Goal: Task Accomplishment & Management: Manage account settings

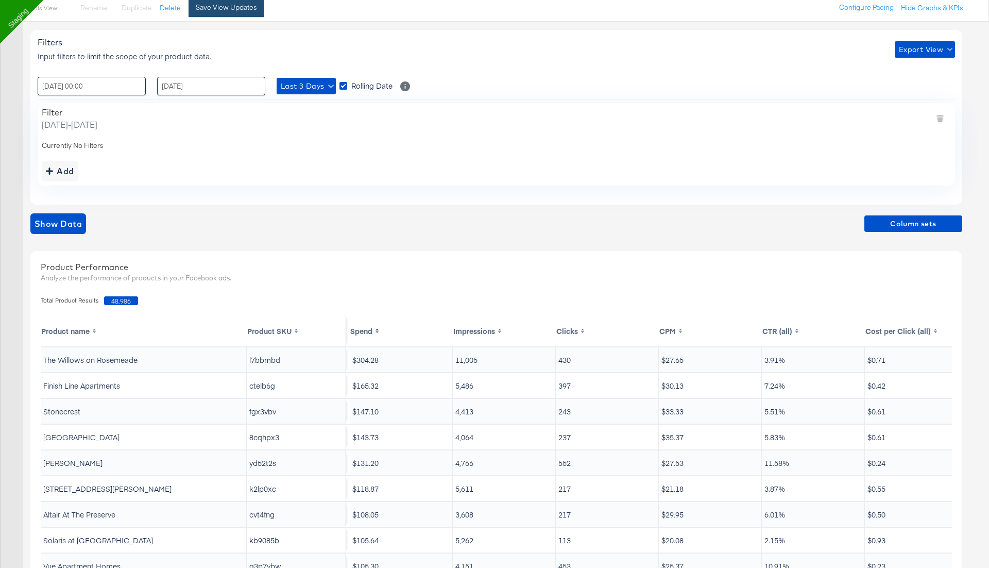
click at [241, 8] on div "Save View Updates" at bounding box center [226, 8] width 61 height 10
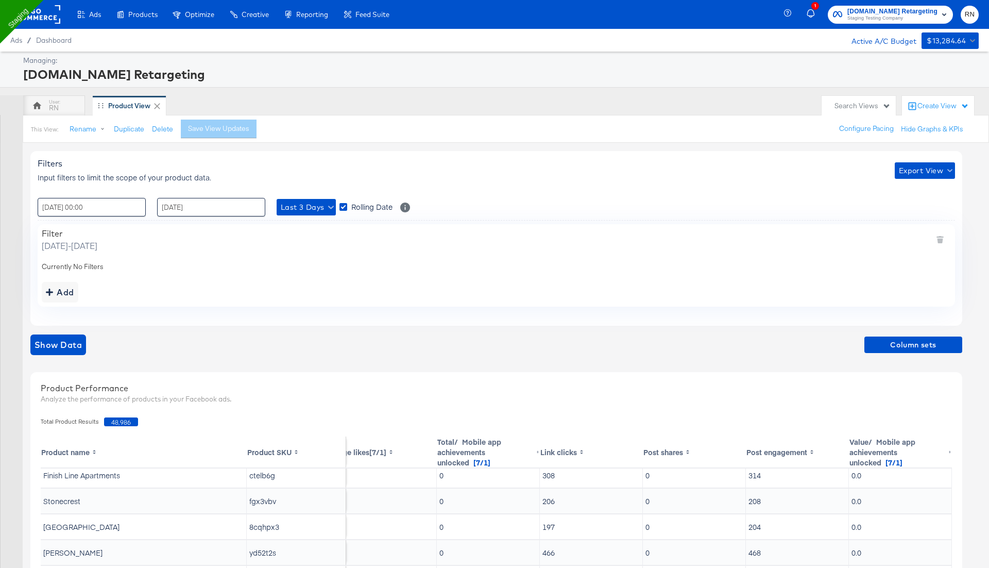
scroll to position [33, 0]
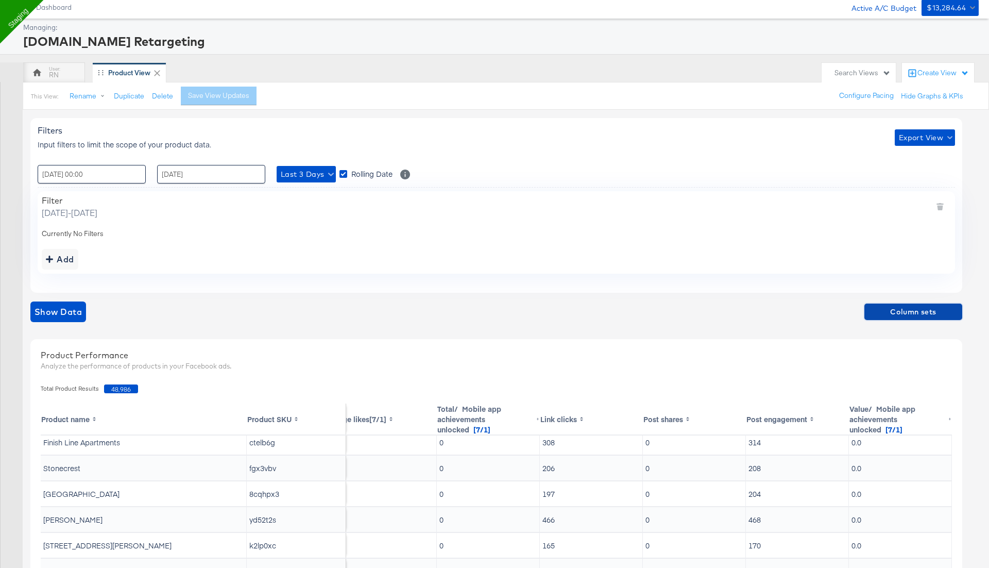
click at [910, 312] on span "Column sets" at bounding box center [914, 312] width 90 height 13
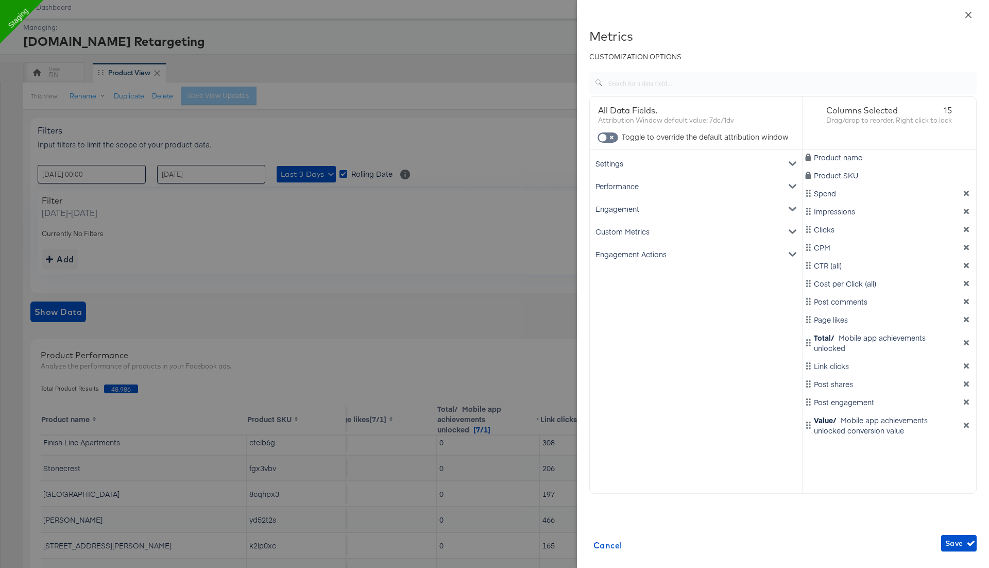
click at [969, 14] on icon "close" at bounding box center [969, 15] width 8 height 8
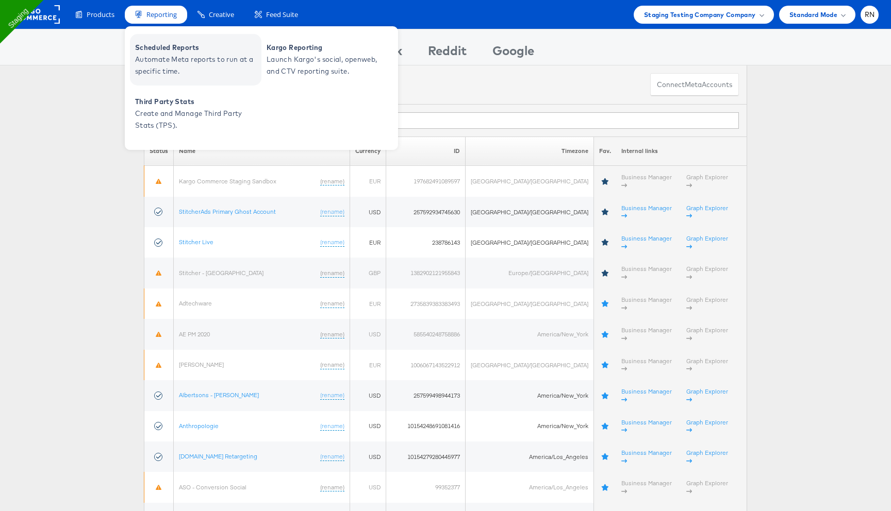
click at [165, 52] on span "Scheduled Reports" at bounding box center [197, 48] width 124 height 12
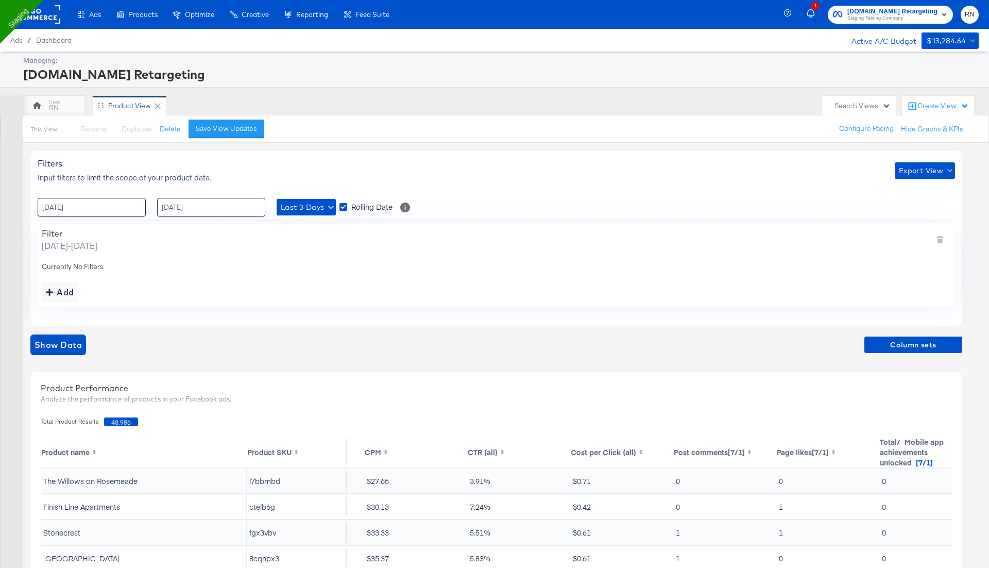
scroll to position [0, 296]
click at [894, 345] on span "Column sets" at bounding box center [914, 345] width 90 height 13
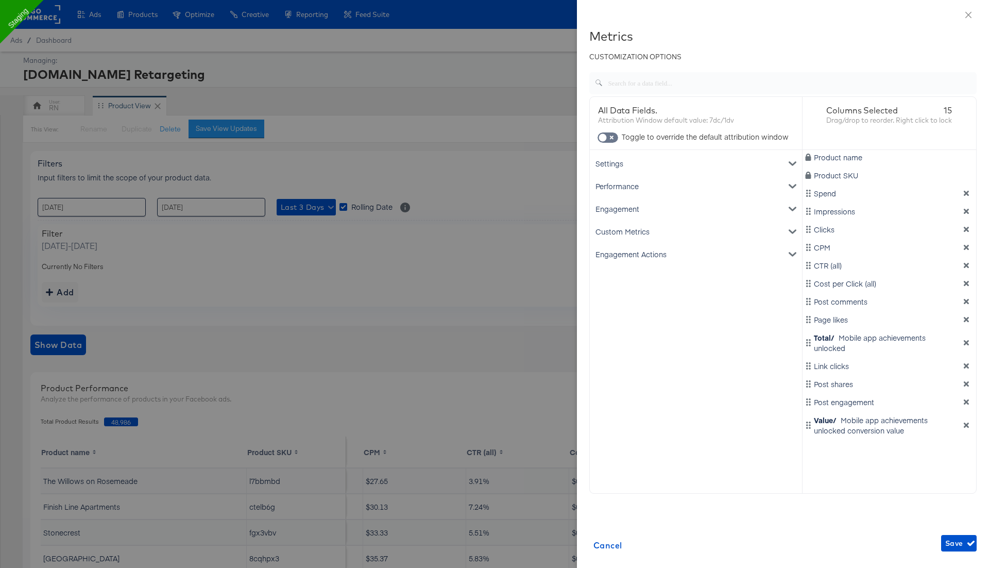
click at [965, 343] on icon "dimension-list" at bounding box center [966, 342] width 5 height 5
click at [965, 337] on icon "dimension-list" at bounding box center [966, 337] width 7 height 7
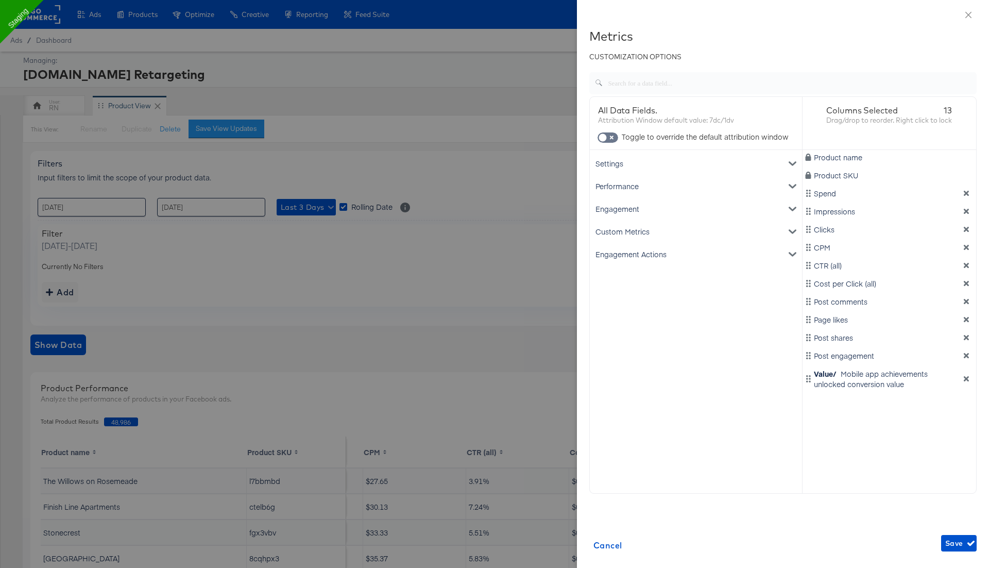
click at [965, 337] on icon "dimension-list" at bounding box center [966, 337] width 7 height 7
click at [965, 342] on icon "dimension-list" at bounding box center [966, 342] width 7 height 7
click at [953, 548] on span "Save" at bounding box center [959, 543] width 27 height 13
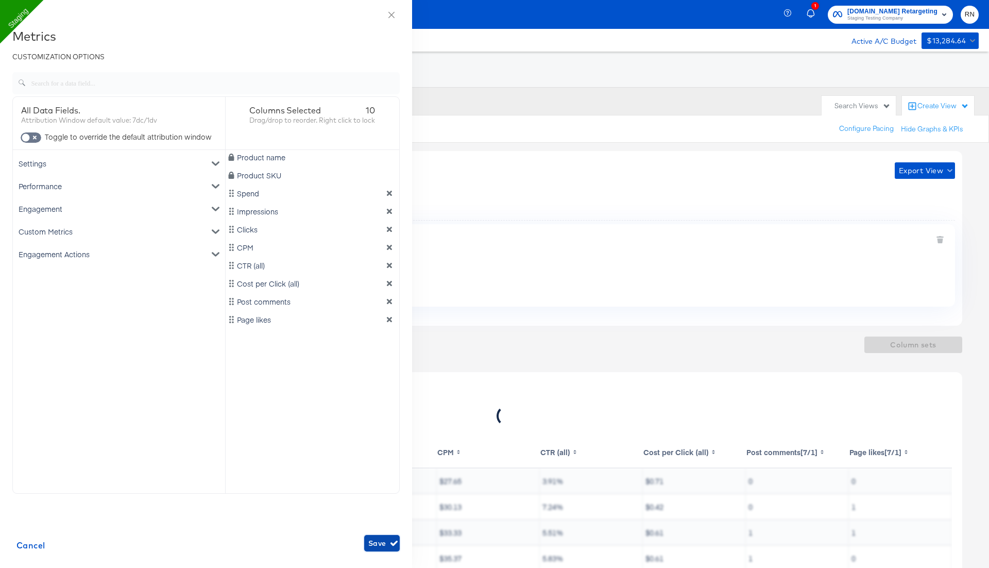
scroll to position [0, 222]
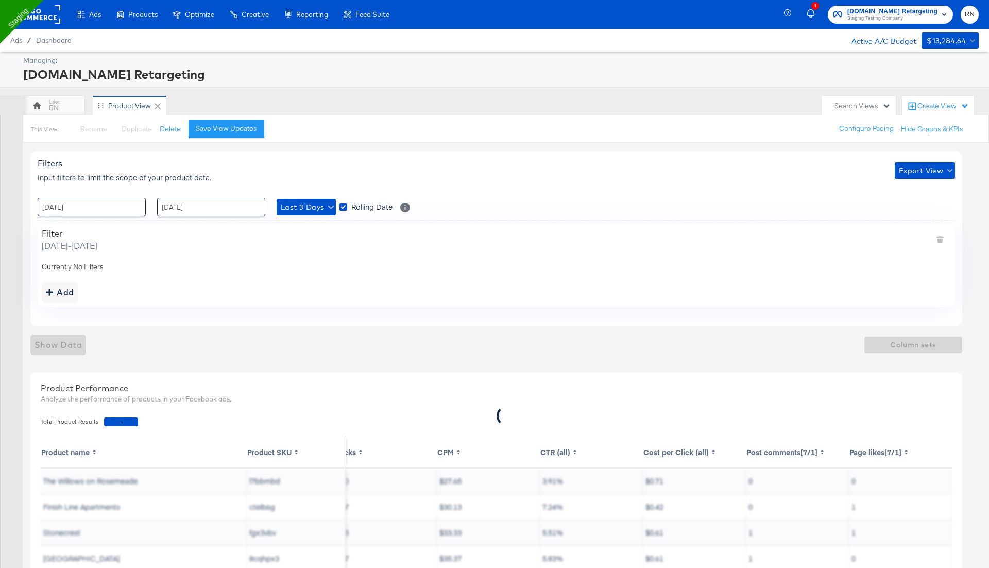
click at [419, 191] on div "Filters Input filters to limit the scope of your product data. Export View : 28…" at bounding box center [496, 238] width 932 height 174
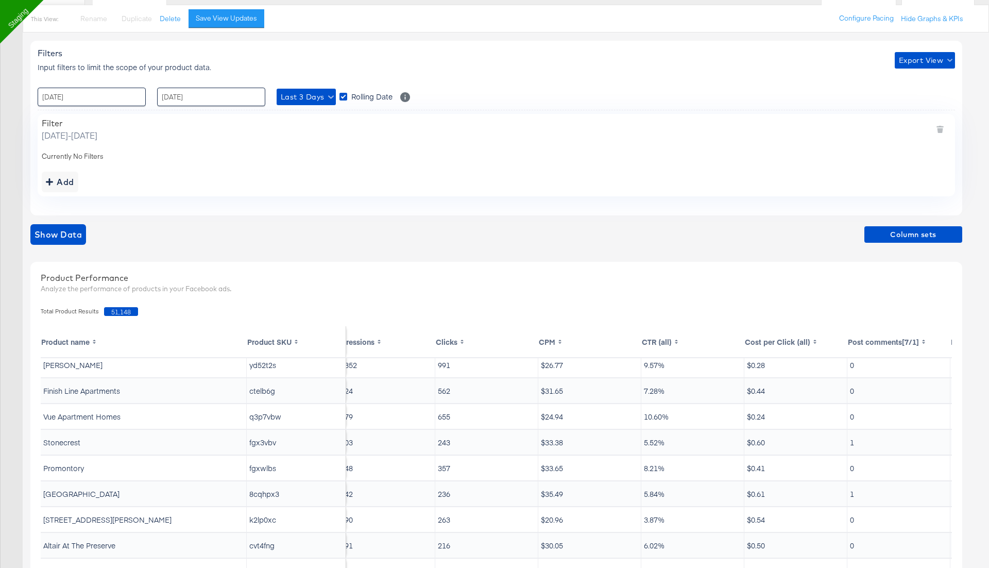
scroll to position [31, 0]
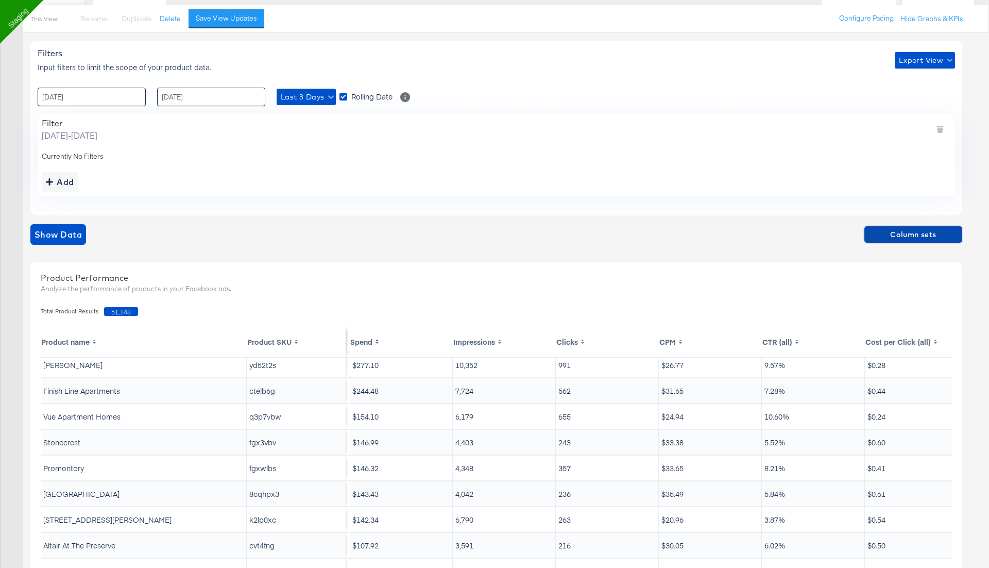
click at [909, 235] on span "Column sets" at bounding box center [914, 234] width 90 height 13
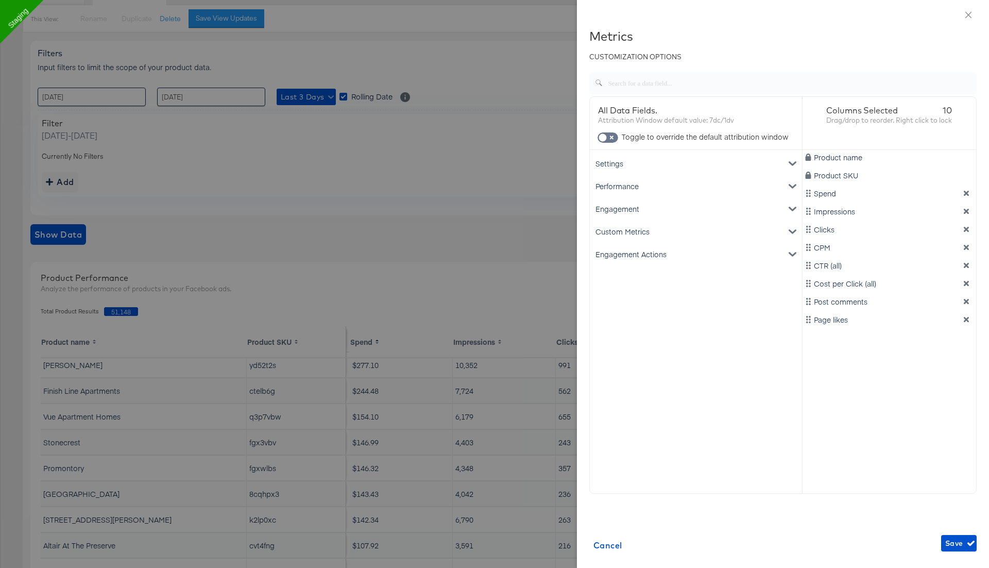
click at [643, 209] on div "Engagement" at bounding box center [696, 208] width 208 height 23
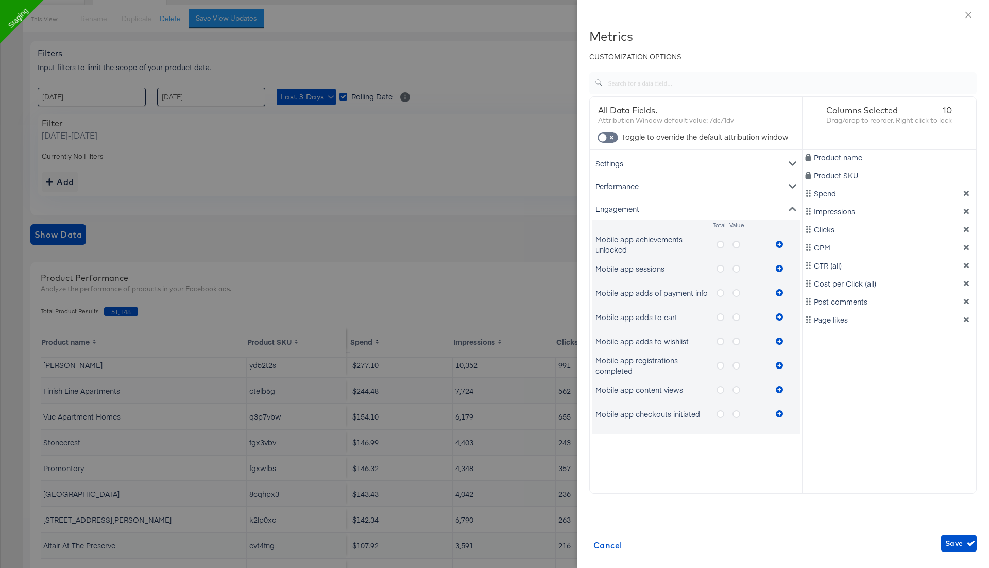
click at [723, 242] on icon "metrics-list" at bounding box center [721, 245] width 8 height 8
click at [0, 0] on input "metrics-list" at bounding box center [0, 0] width 0 height 0
click at [779, 241] on icon "metrics-list" at bounding box center [779, 244] width 7 height 7
click at [737, 242] on icon "metrics-list" at bounding box center [737, 245] width 8 height 8
click at [0, 0] on input "metrics-list" at bounding box center [0, 0] width 0 height 0
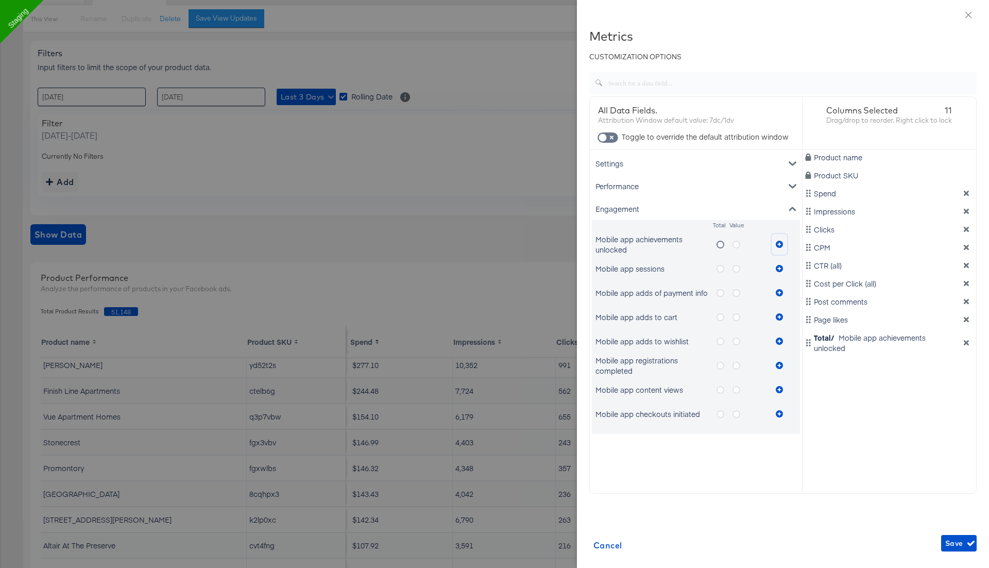
click at [782, 245] on icon "metrics-list" at bounding box center [779, 244] width 7 height 7
click at [706, 207] on div "Engagement" at bounding box center [696, 208] width 208 height 23
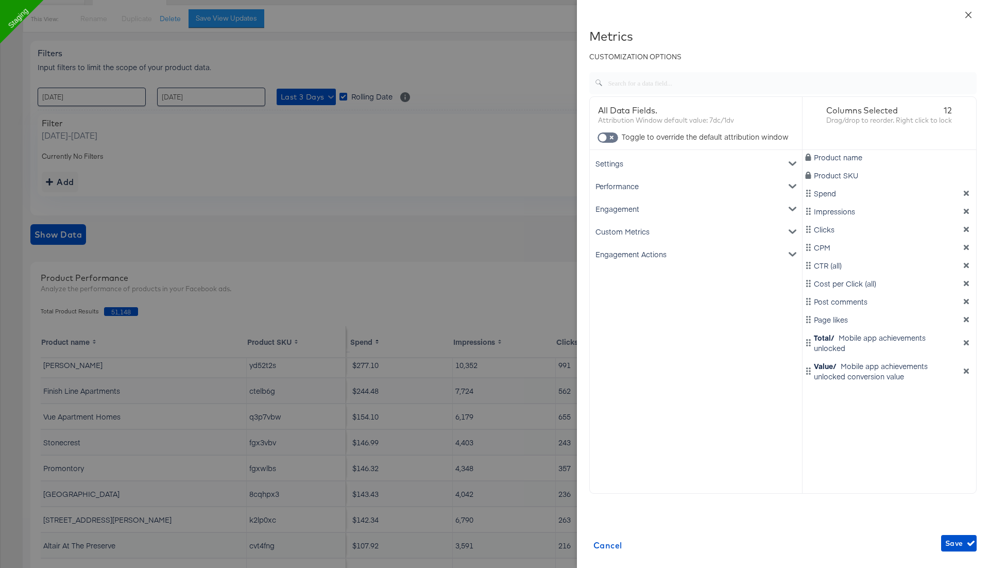
click at [969, 13] on icon "close" at bounding box center [969, 14] width 6 height 6
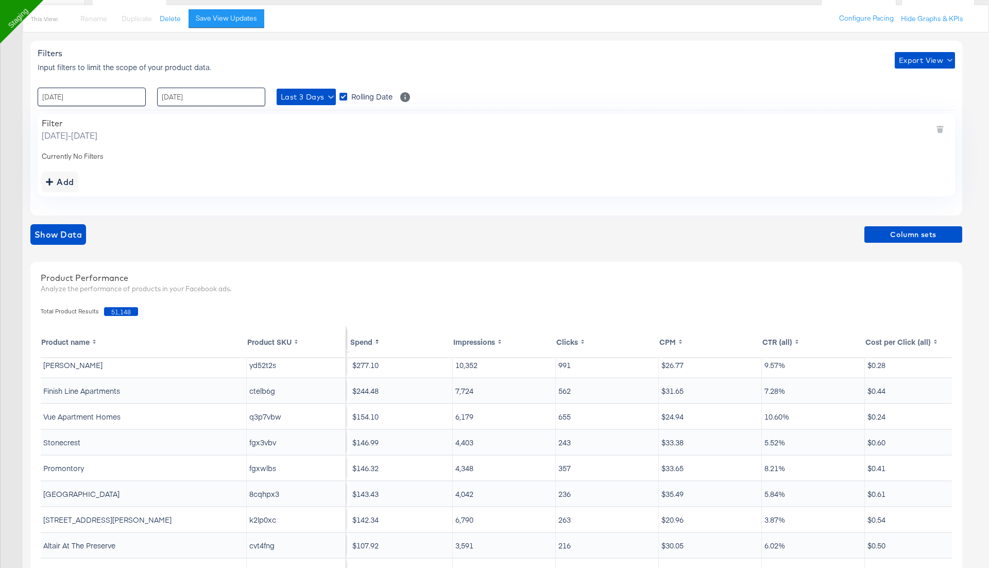
click at [871, 298] on div "Product Performance Analyze the performance of products in your Facebook ads." at bounding box center [497, 284] width 922 height 35
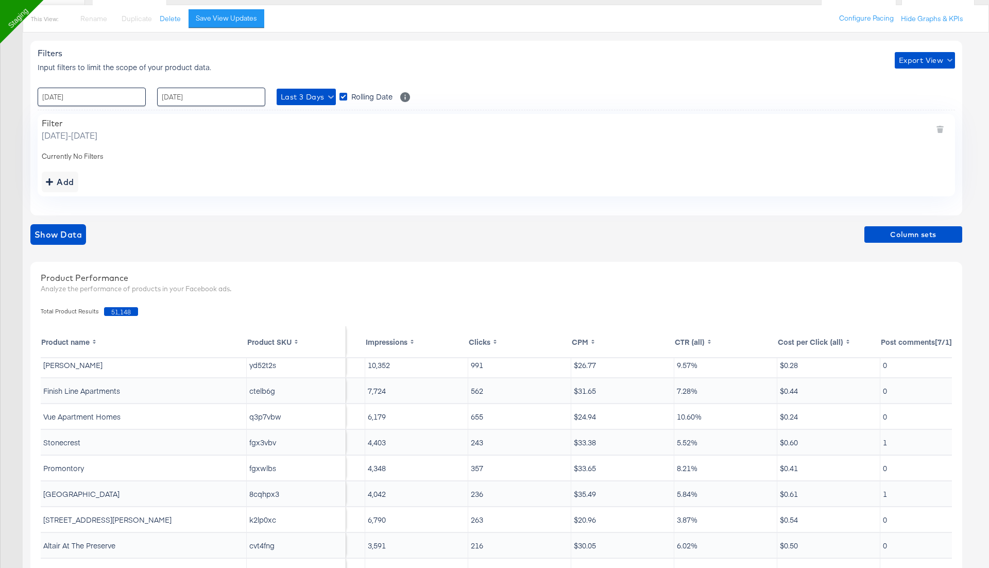
scroll to position [31, 222]
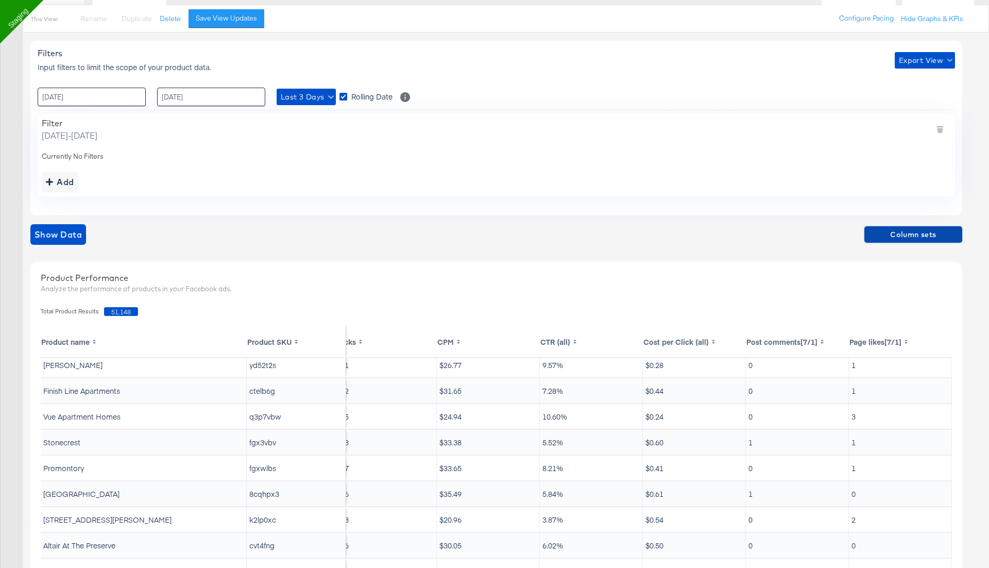
click at [899, 233] on span "Column sets" at bounding box center [914, 234] width 90 height 13
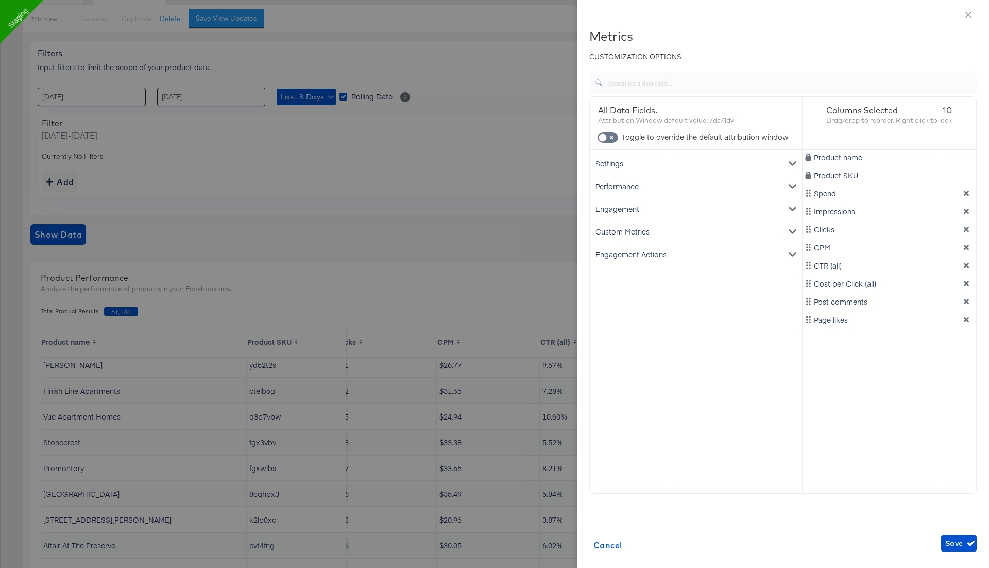
click at [646, 254] on div "Engagement Actions" at bounding box center [696, 254] width 208 height 23
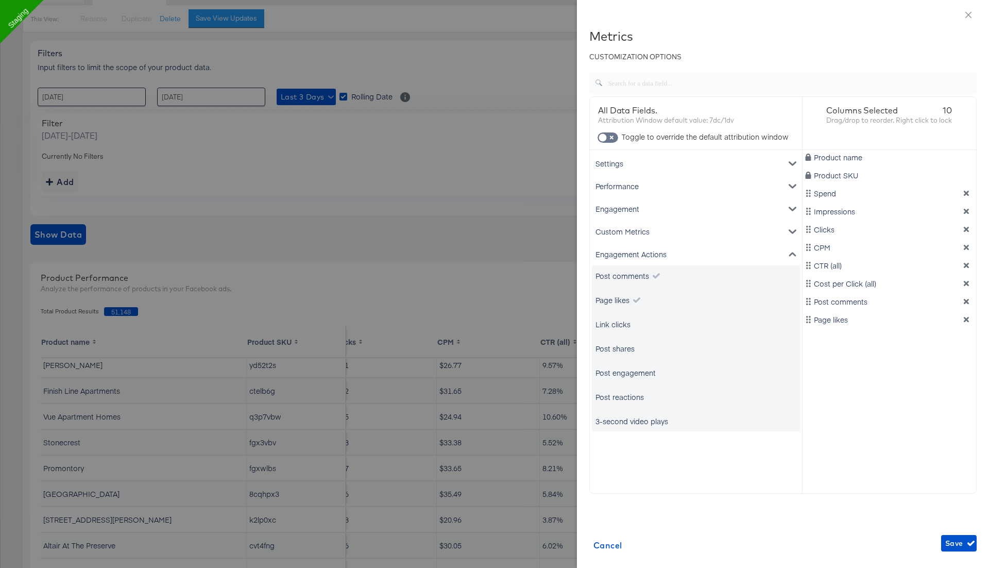
click at [620, 322] on div "Link clicks" at bounding box center [613, 324] width 35 height 10
click at [619, 348] on div "Post shares" at bounding box center [615, 348] width 39 height 10
click at [651, 208] on div "Engagement" at bounding box center [696, 208] width 208 height 23
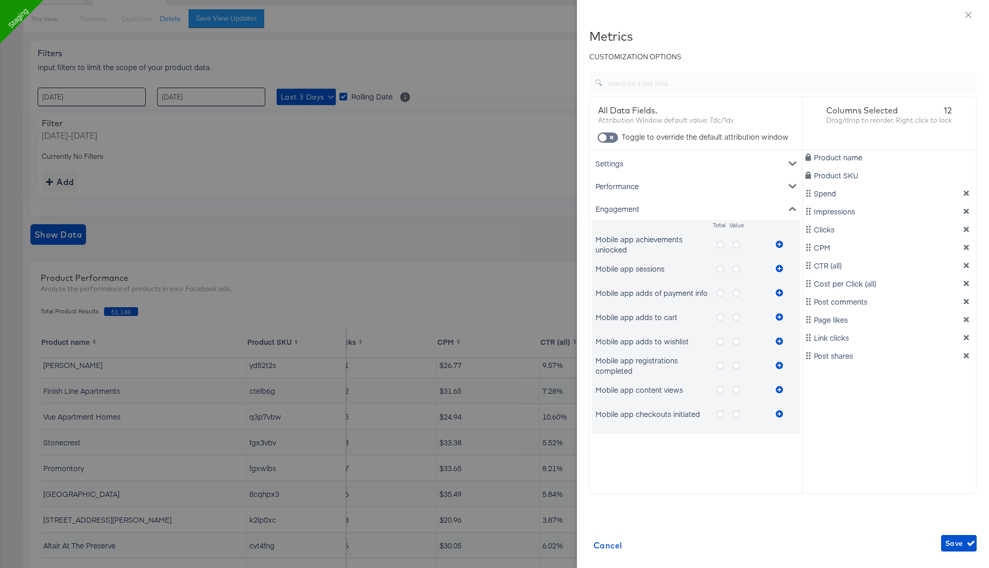
click at [718, 243] on icon "metrics-list" at bounding box center [721, 245] width 8 height 8
click at [0, 0] on input "metrics-list" at bounding box center [0, 0] width 0 height 0
click at [778, 244] on icon "metrics-list" at bounding box center [779, 244] width 7 height 7
click at [735, 244] on icon "metrics-list" at bounding box center [737, 245] width 8 height 8
click at [0, 0] on input "metrics-list" at bounding box center [0, 0] width 0 height 0
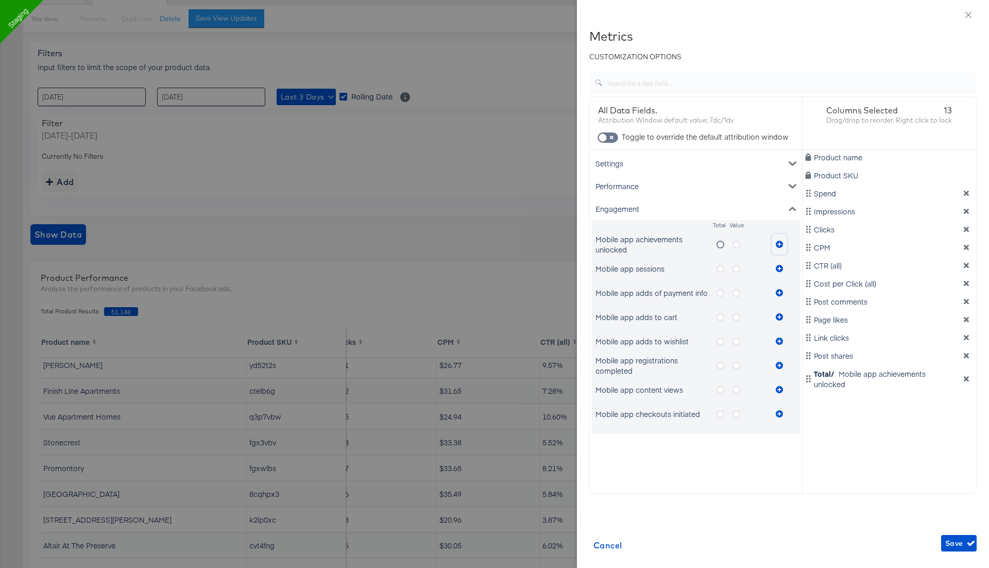
click at [780, 244] on icon "metrics-list" at bounding box center [779, 244] width 7 height 7
click at [957, 545] on span "Save" at bounding box center [959, 543] width 27 height 13
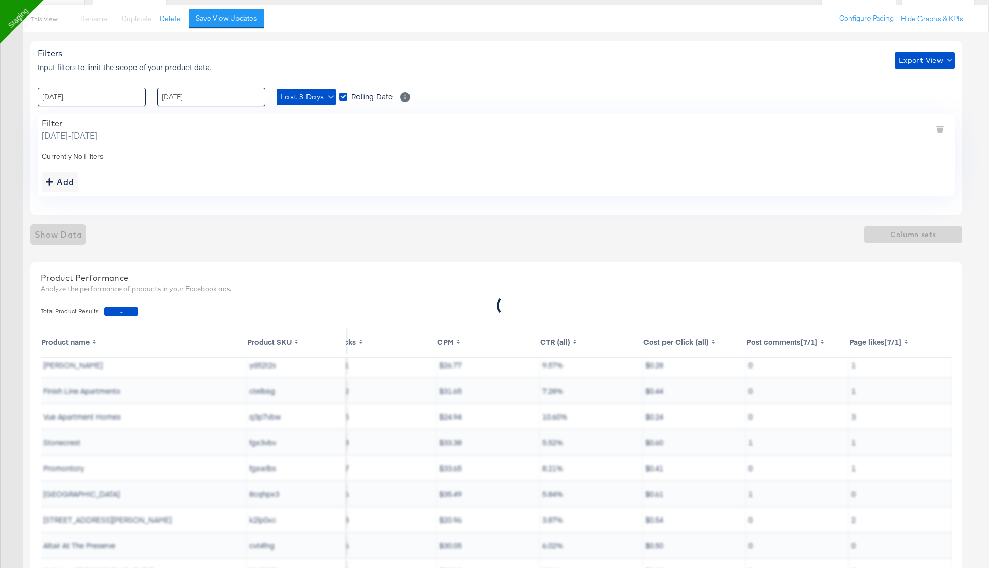
click at [482, 174] on div "Add" at bounding box center [497, 182] width 910 height 21
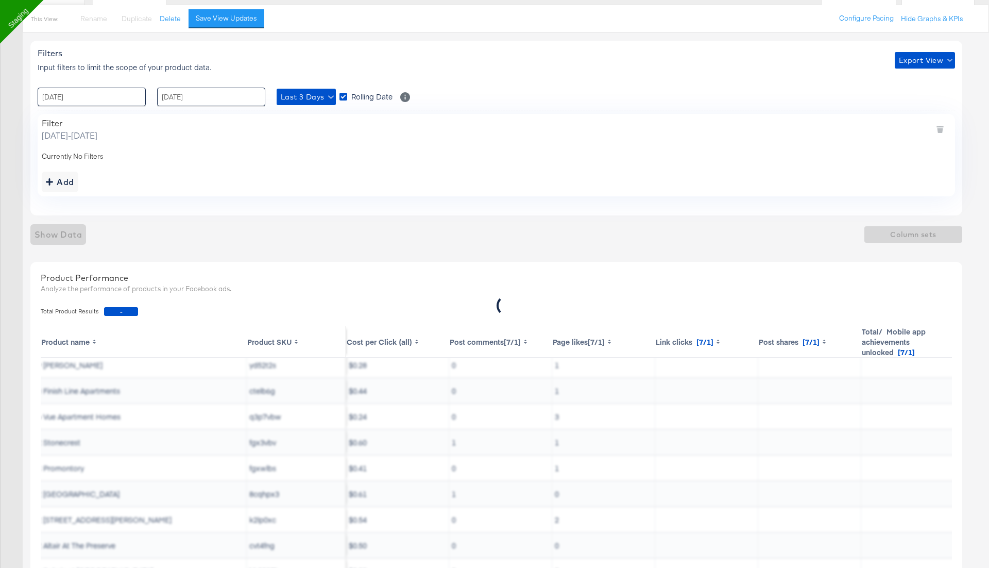
scroll to position [31, 634]
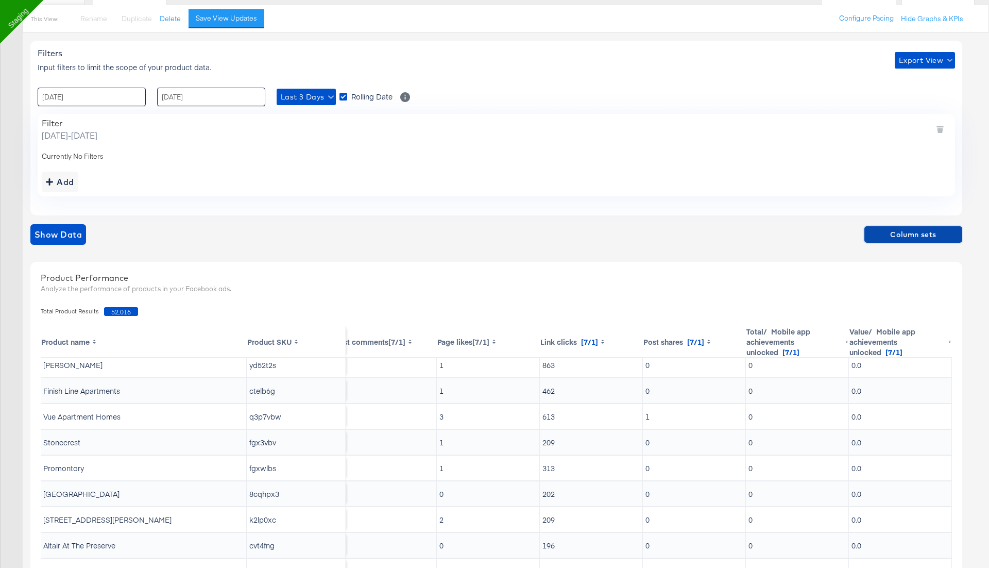
click at [897, 234] on span "Column sets" at bounding box center [914, 234] width 90 height 13
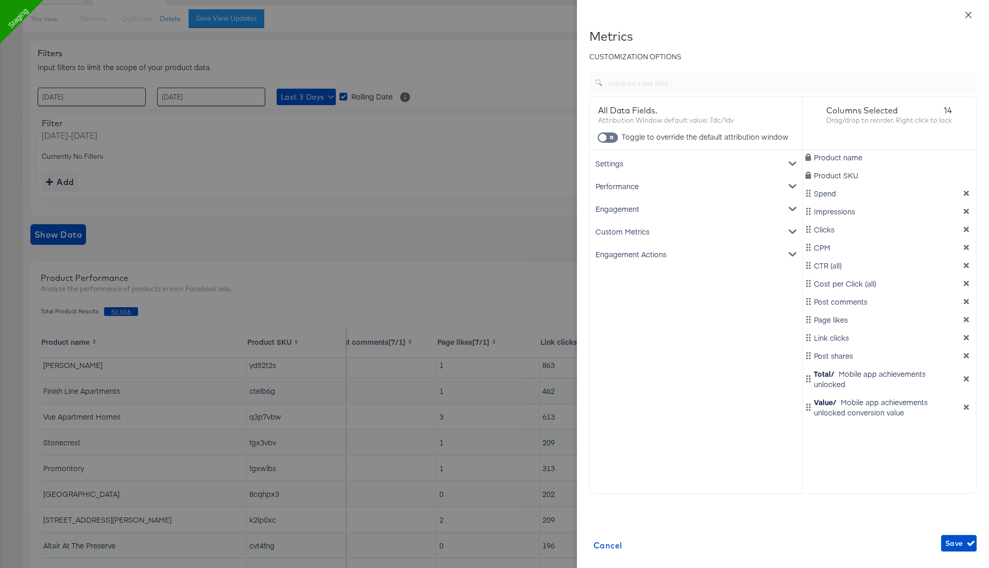
click at [971, 13] on icon "close" at bounding box center [969, 15] width 8 height 8
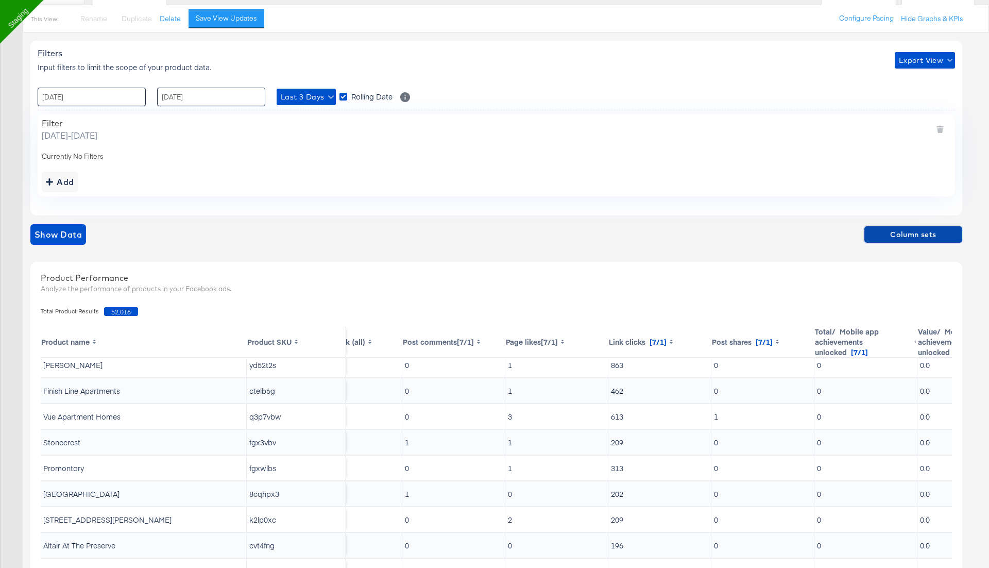
scroll to position [31, 563]
click at [903, 233] on span "Column sets" at bounding box center [914, 234] width 90 height 13
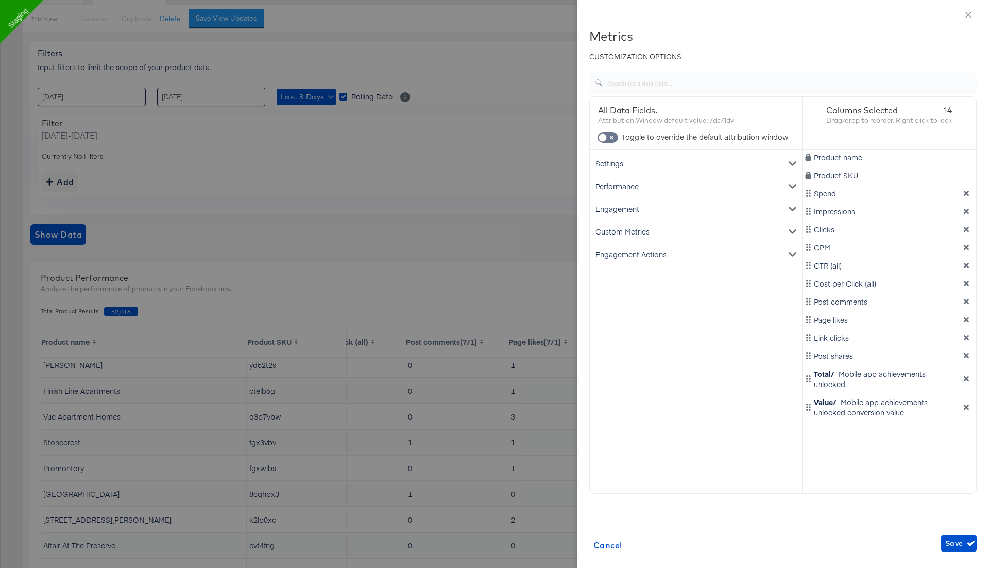
click at [655, 253] on div "Engagement Actions" at bounding box center [696, 254] width 208 height 23
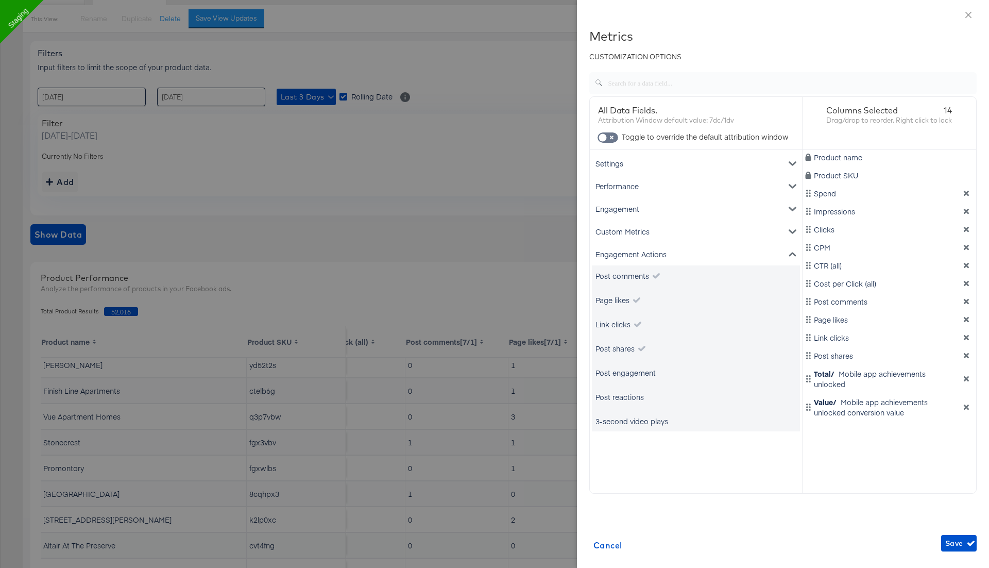
click at [625, 373] on div "Post engagement" at bounding box center [626, 372] width 60 height 10
click at [640, 206] on div "Engagement" at bounding box center [696, 208] width 208 height 23
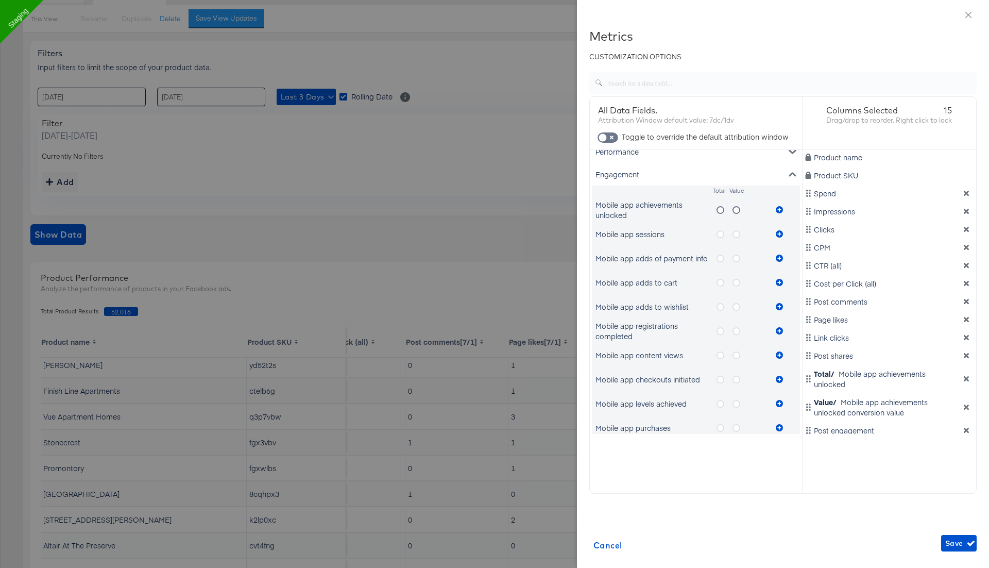
scroll to position [36, 0]
click at [721, 230] on icon "metrics-list" at bounding box center [721, 233] width 8 height 8
click at [0, 0] on input "metrics-list" at bounding box center [0, 0] width 0 height 0
click at [781, 230] on icon "metrics-list" at bounding box center [779, 232] width 7 height 7
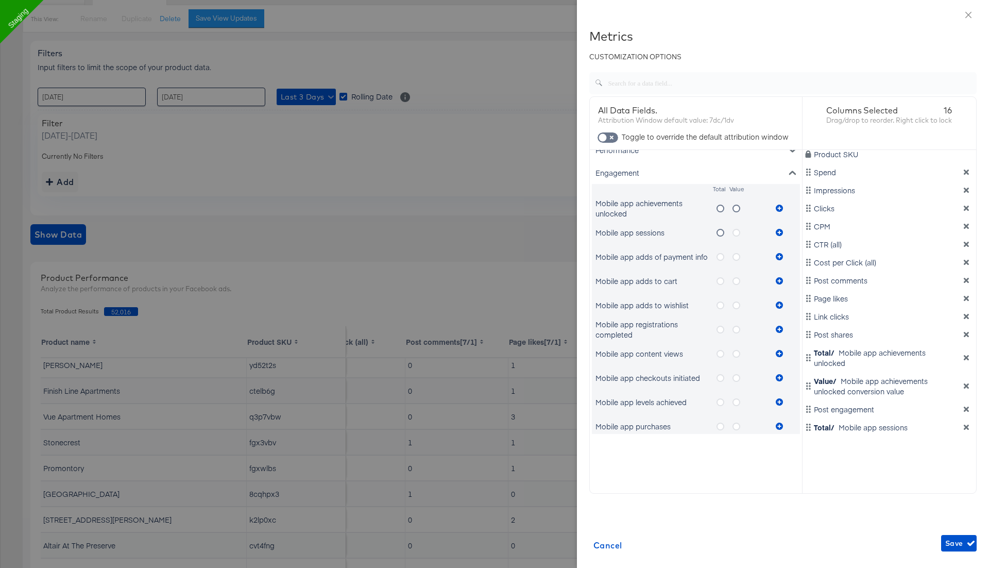
click at [735, 232] on icon "metrics-list" at bounding box center [737, 233] width 8 height 8
click at [0, 0] on input "metrics-list" at bounding box center [0, 0] width 0 height 0
click at [780, 233] on icon "metrics-list" at bounding box center [779, 232] width 7 height 7
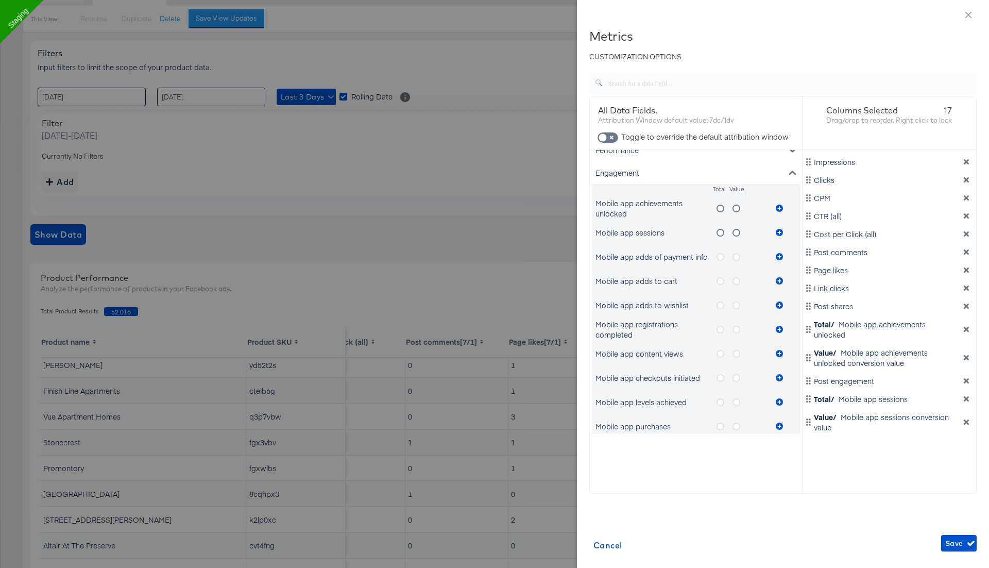
click at [718, 256] on icon "metrics-list" at bounding box center [721, 257] width 8 height 8
click at [0, 0] on input "metrics-list" at bounding box center [0, 0] width 0 height 0
click at [779, 254] on icon "metrics-list" at bounding box center [779, 256] width 7 height 7
click at [951, 538] on span "Save" at bounding box center [959, 543] width 27 height 13
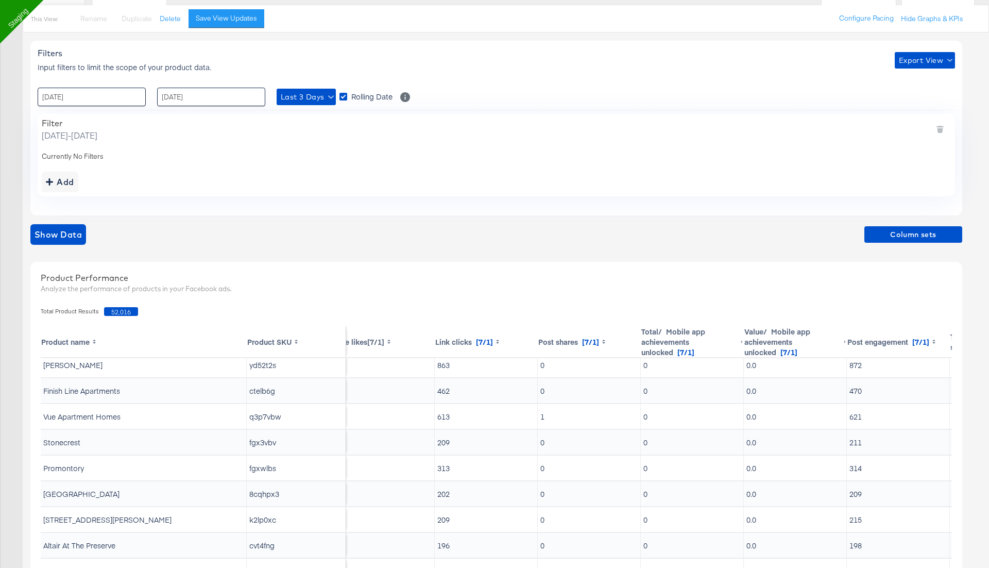
scroll to position [31, 1011]
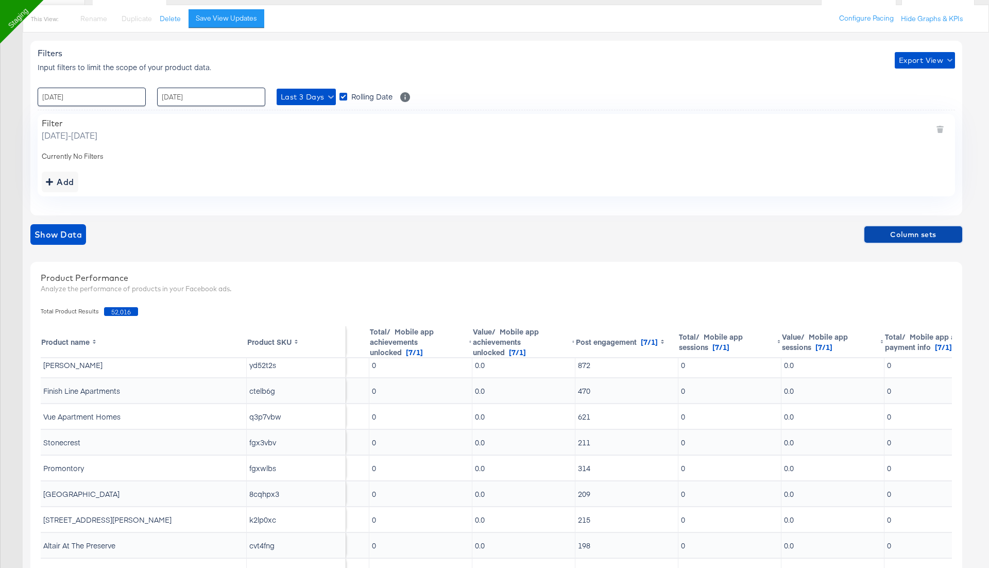
click at [927, 237] on span "Column sets" at bounding box center [914, 234] width 90 height 13
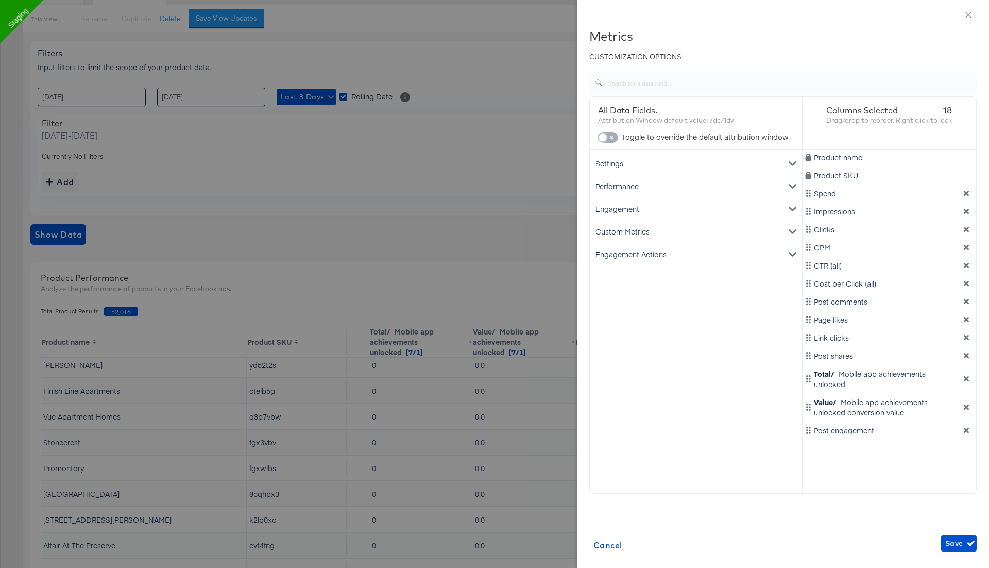
click at [615, 138] on input "checkbox" at bounding box center [603, 140] width 31 height 10
checkbox input "true"
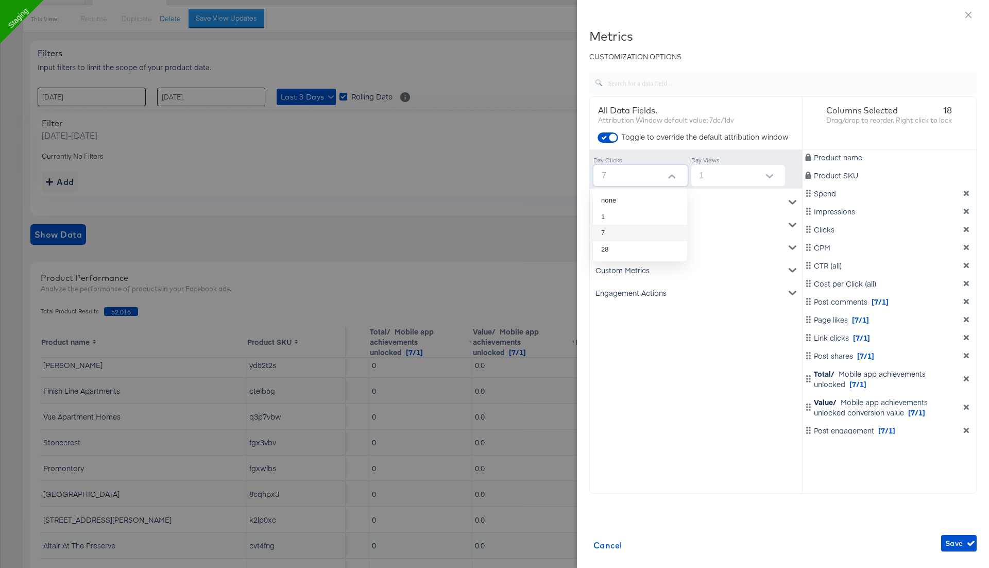
click at [659, 172] on input "7" at bounding box center [643, 175] width 90 height 21
click at [649, 195] on li "none" at bounding box center [640, 200] width 94 height 16
type input "none"
click at [957, 538] on span "Save" at bounding box center [959, 543] width 27 height 13
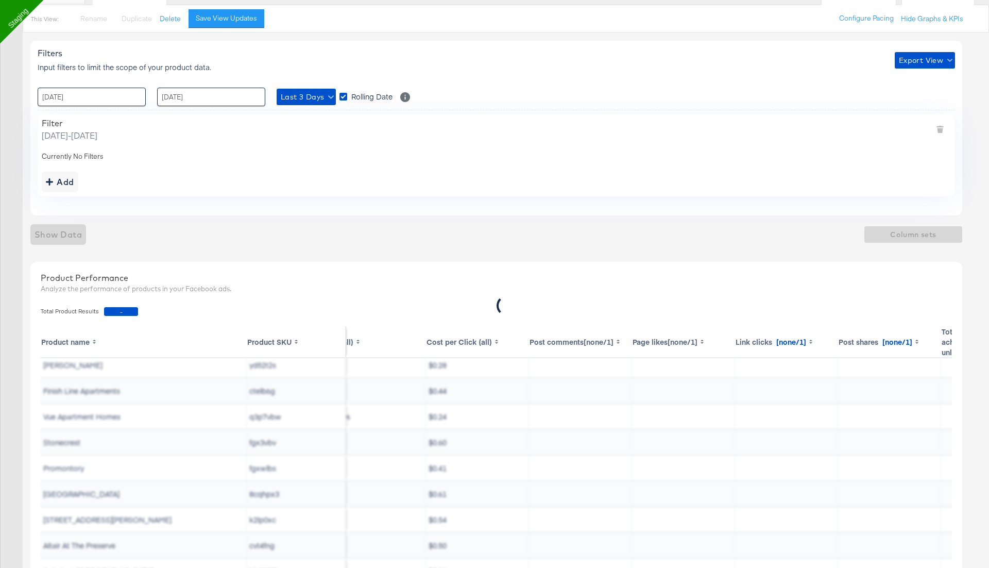
scroll to position [31, 0]
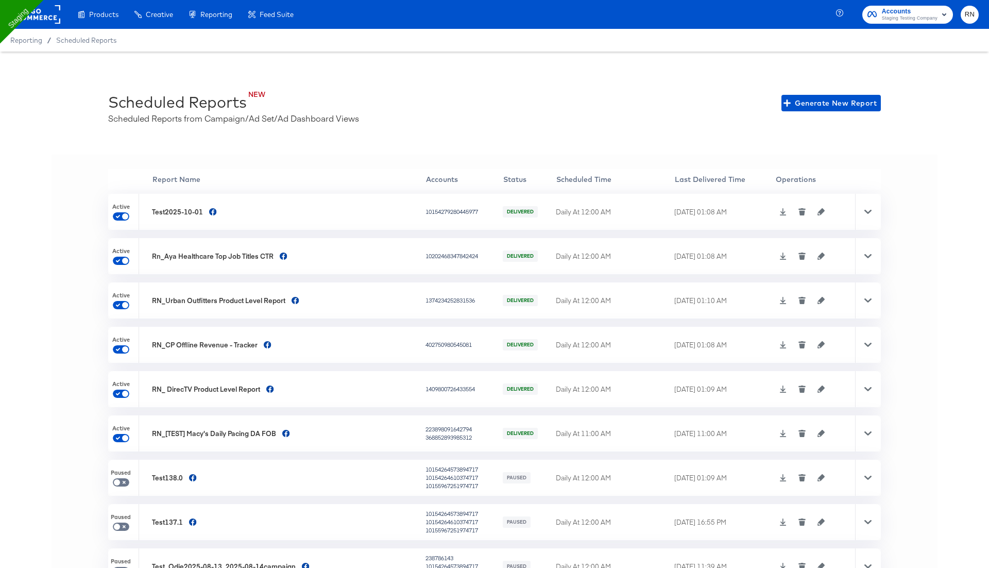
click at [818, 214] on icon "button" at bounding box center [821, 211] width 7 height 7
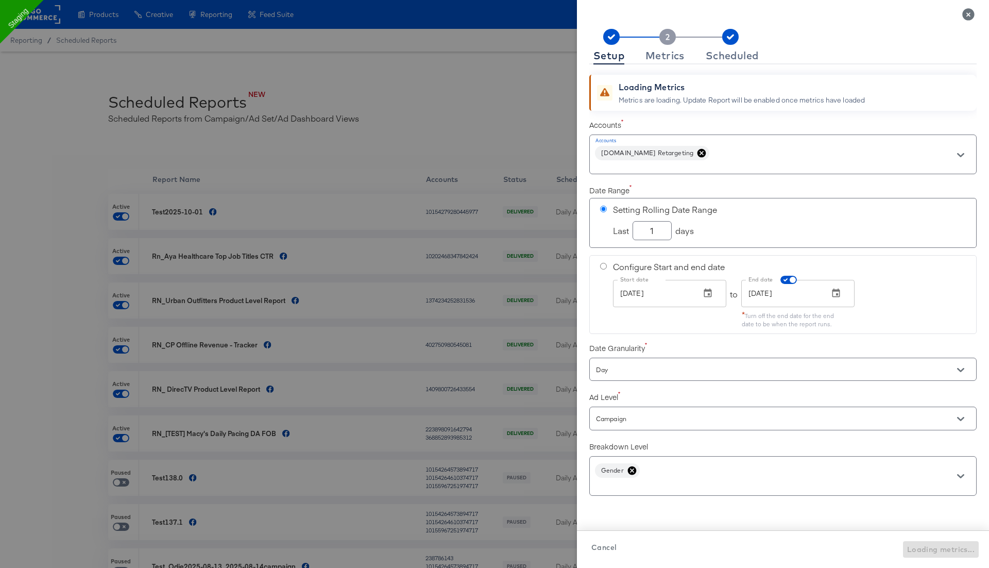
checkbox input "true"
click at [671, 53] on div "Metrics" at bounding box center [665, 56] width 39 height 8
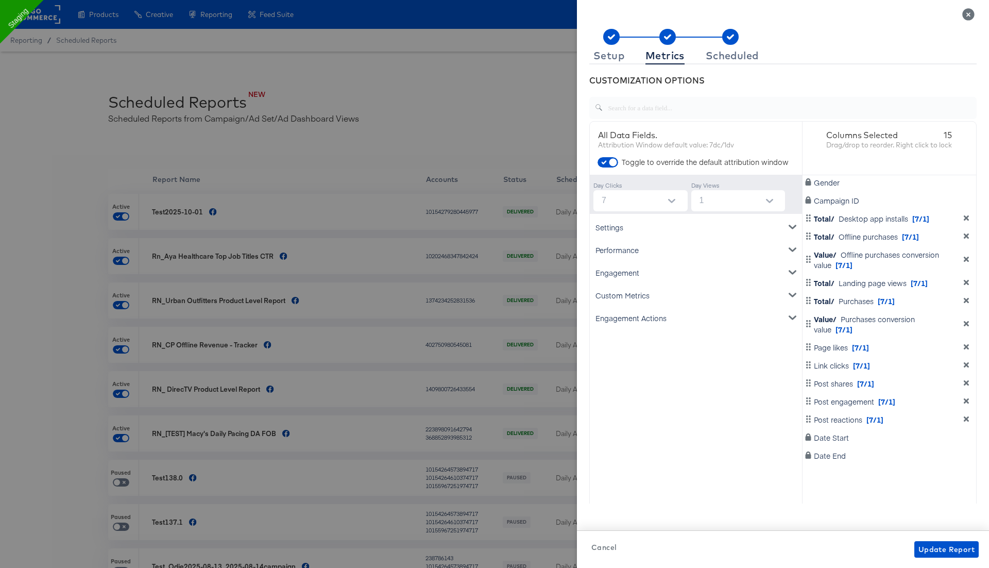
click at [672, 199] on icon "Open" at bounding box center [671, 200] width 7 height 7
click at [612, 160] on input "checkbox" at bounding box center [613, 165] width 31 height 10
checkbox input "false"
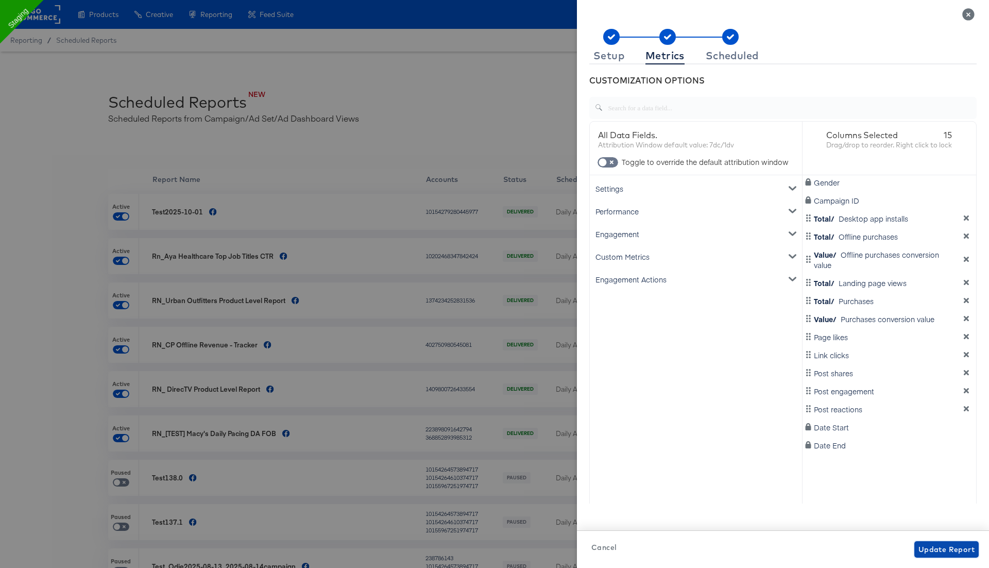
click at [943, 550] on span "Update Report" at bounding box center [947, 549] width 56 height 13
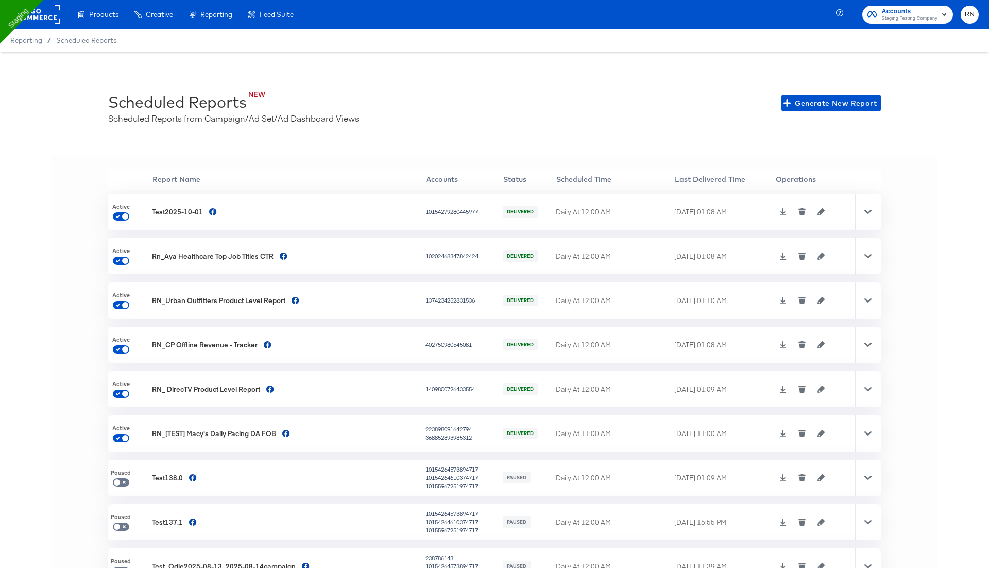
click at [867, 207] on div at bounding box center [868, 212] width 26 height 36
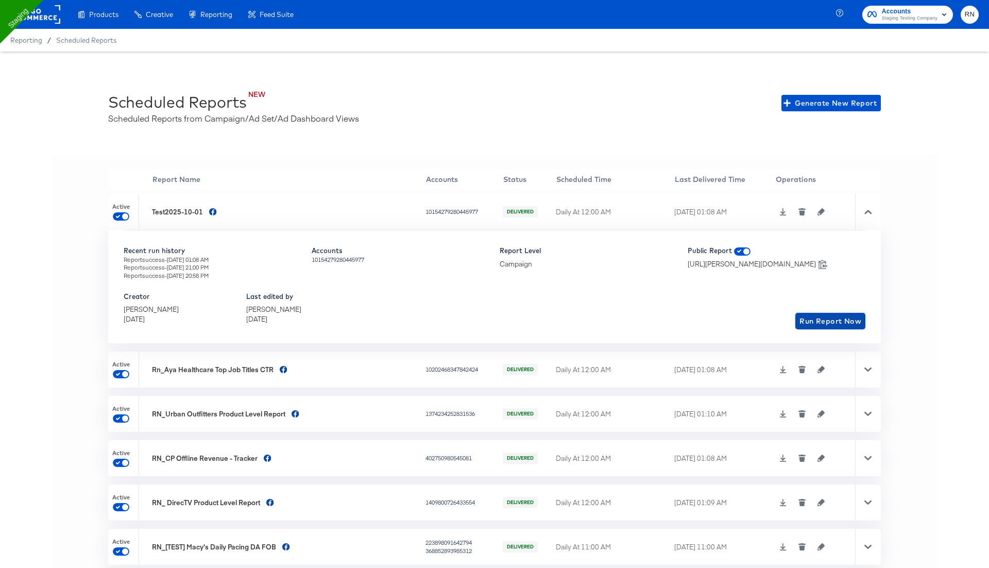
click at [832, 321] on span "Run Report Now" at bounding box center [831, 321] width 62 height 13
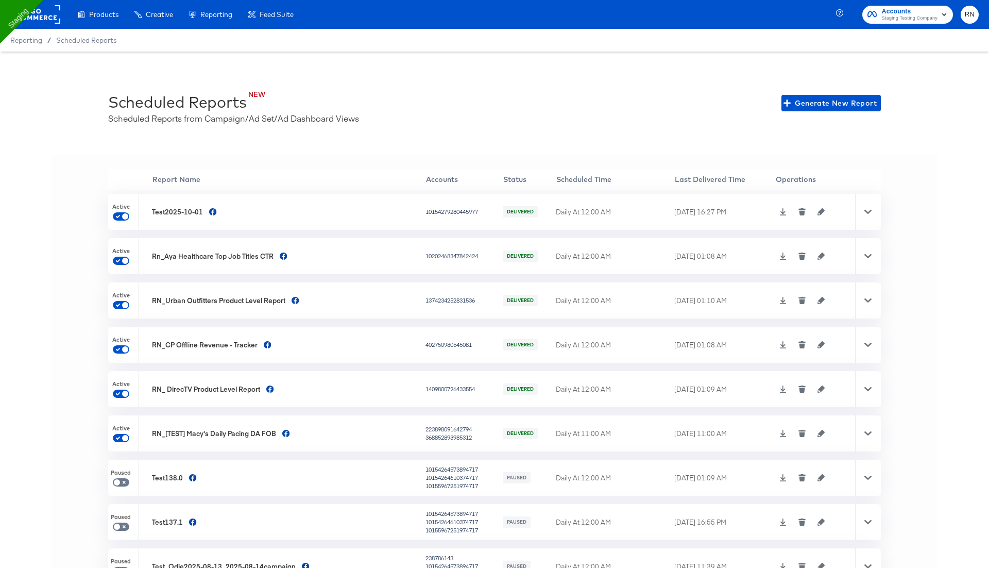
click at [868, 210] on icon at bounding box center [868, 211] width 7 height 7
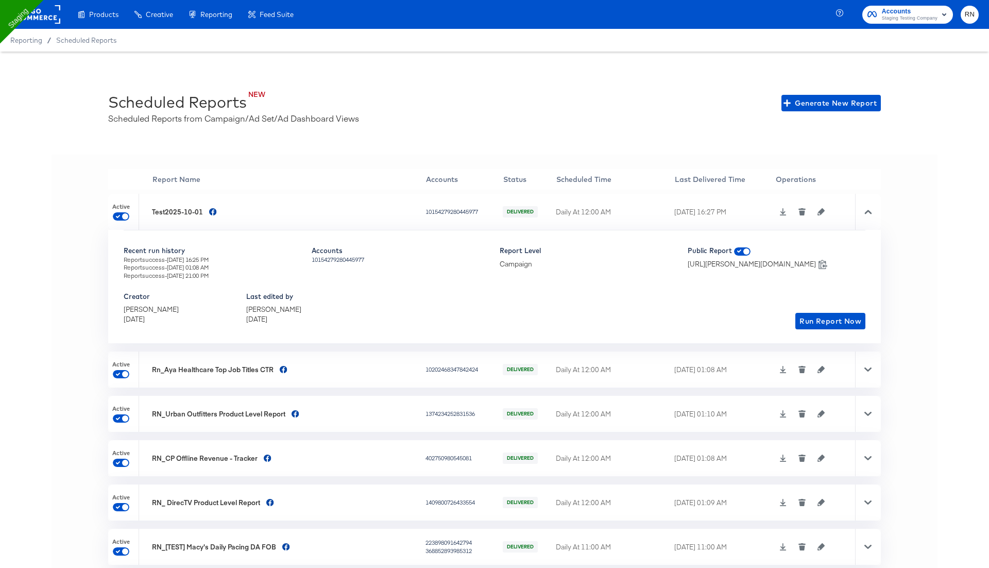
click at [781, 210] on icon at bounding box center [783, 211] width 7 height 7
click at [44, 14] on rect at bounding box center [36, 14] width 47 height 19
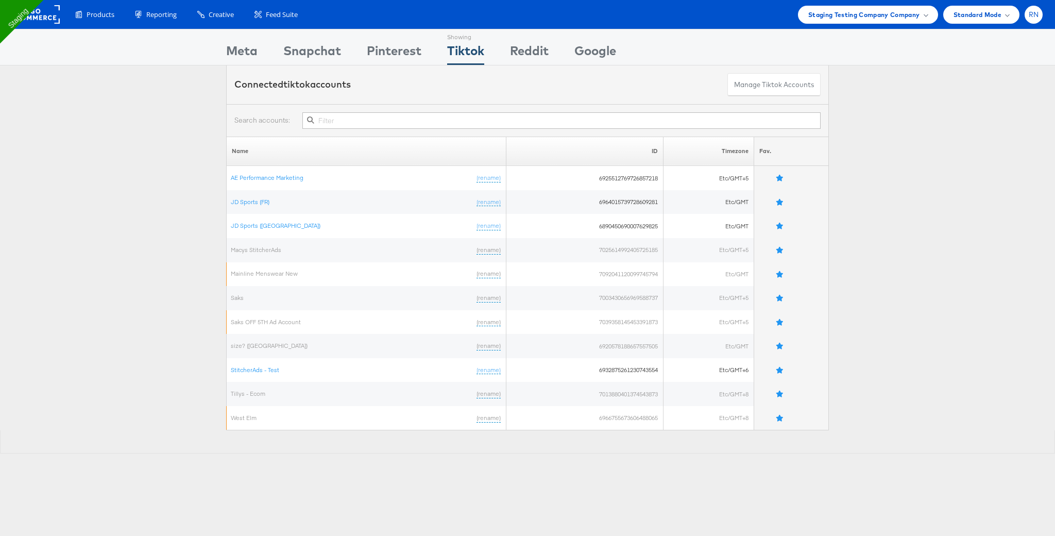
click at [1034, 17] on span "RN" at bounding box center [1034, 14] width 10 height 7
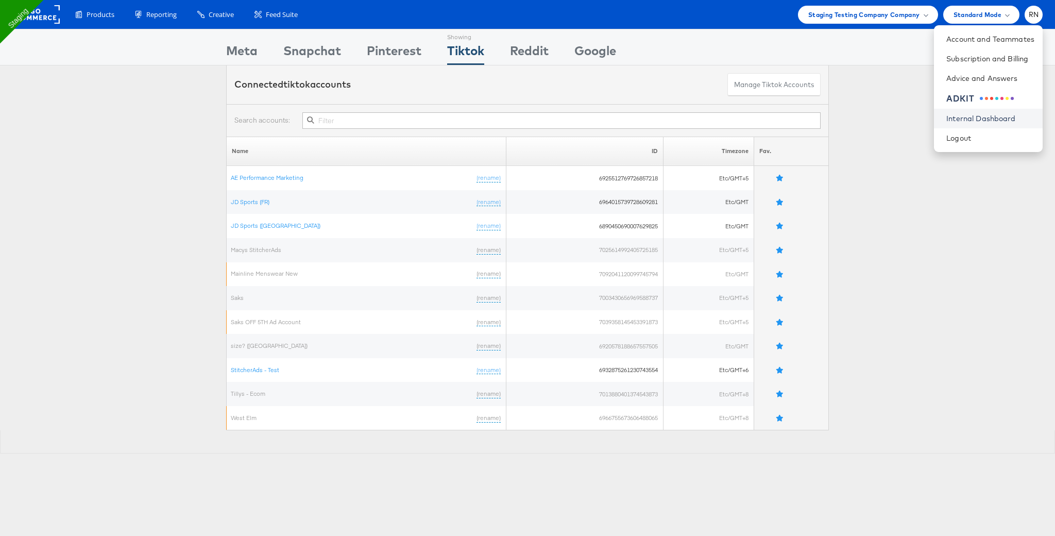
click at [970, 120] on link "Internal Dashboard" at bounding box center [991, 118] width 88 height 10
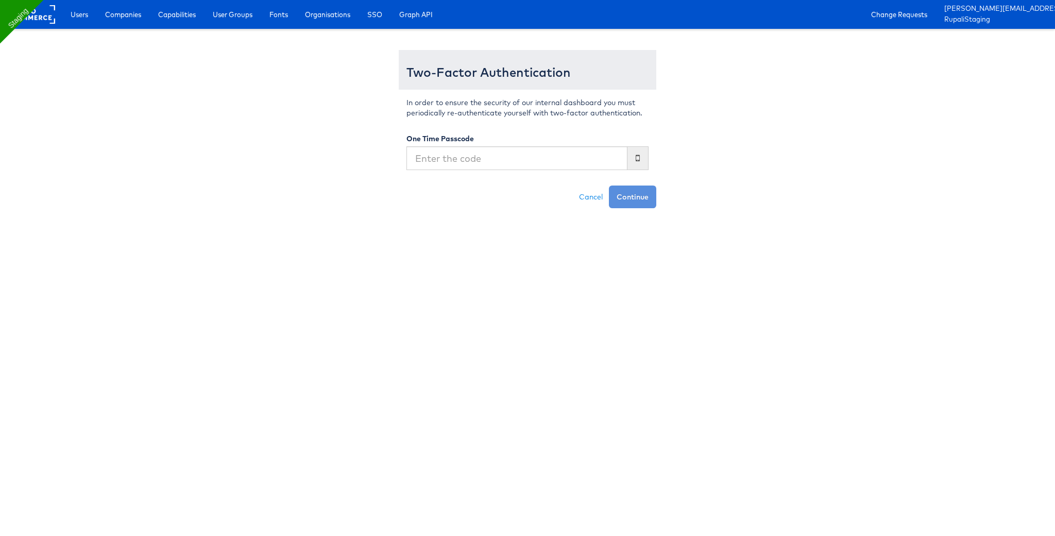
click at [579, 157] on input "text" at bounding box center [517, 158] width 221 height 24
type input "406999"
click at [609, 186] on button "Continue" at bounding box center [632, 197] width 47 height 23
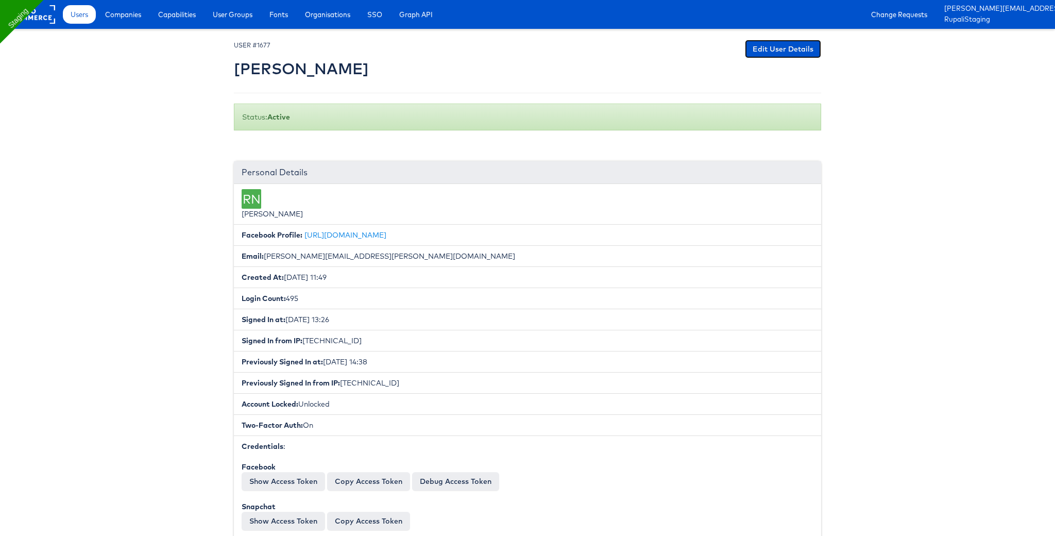
click at [766, 51] on link "Edit User Details" at bounding box center [783, 49] width 76 height 19
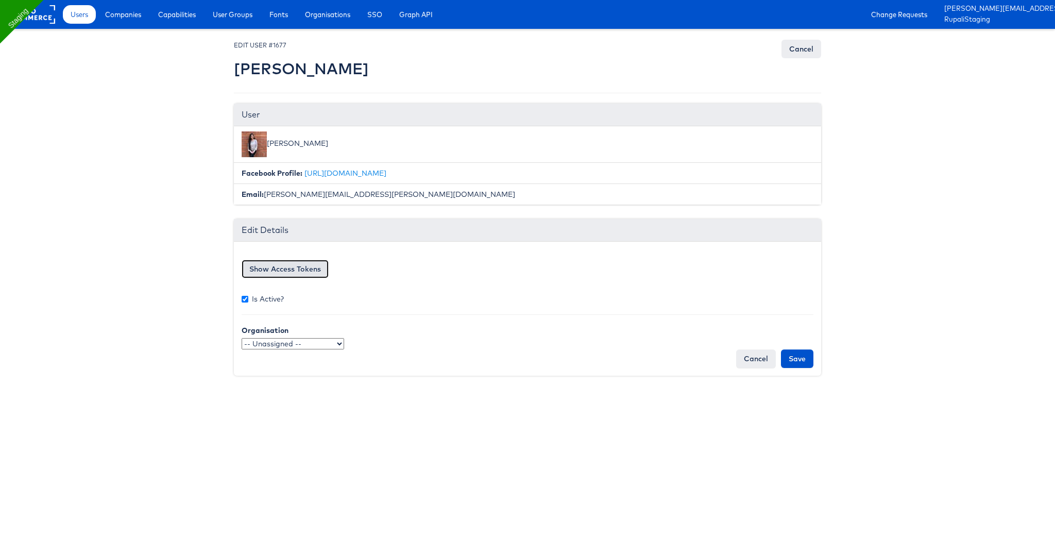
click at [325, 271] on button "Show Access Tokens" at bounding box center [285, 269] width 87 height 19
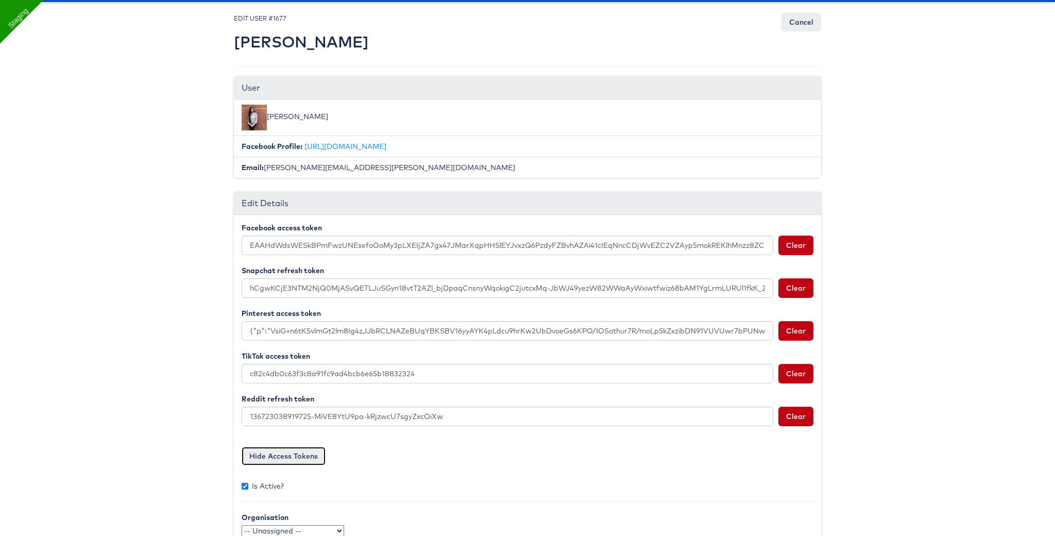
scroll to position [35, 0]
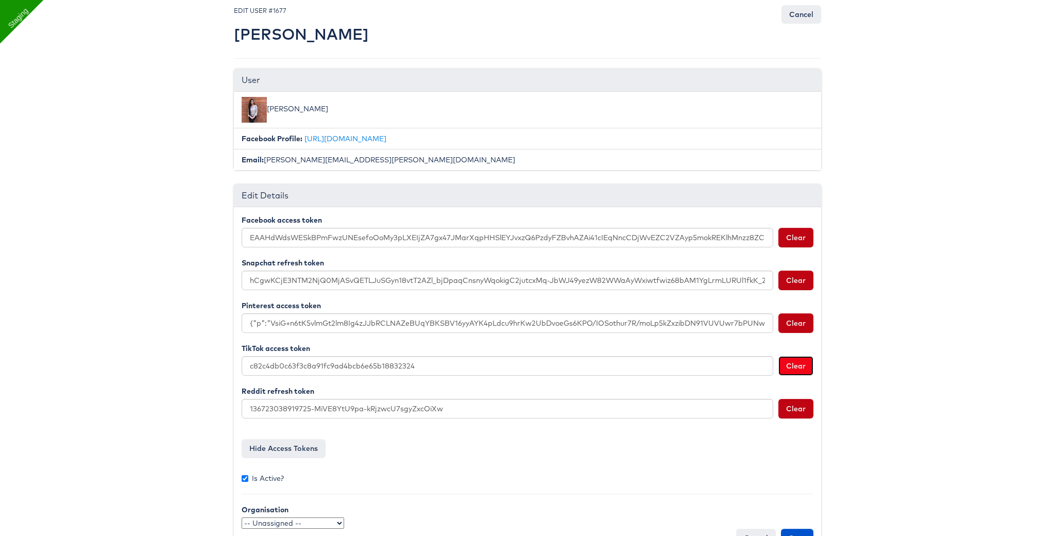
click at [798, 365] on button "Clear" at bounding box center [796, 366] width 35 height 20
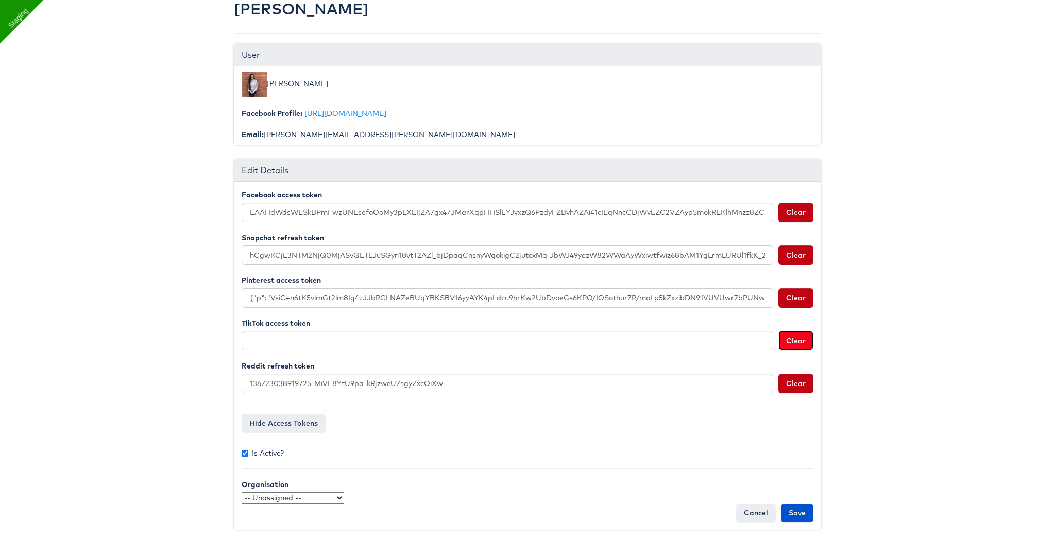
scroll to position [68, 0]
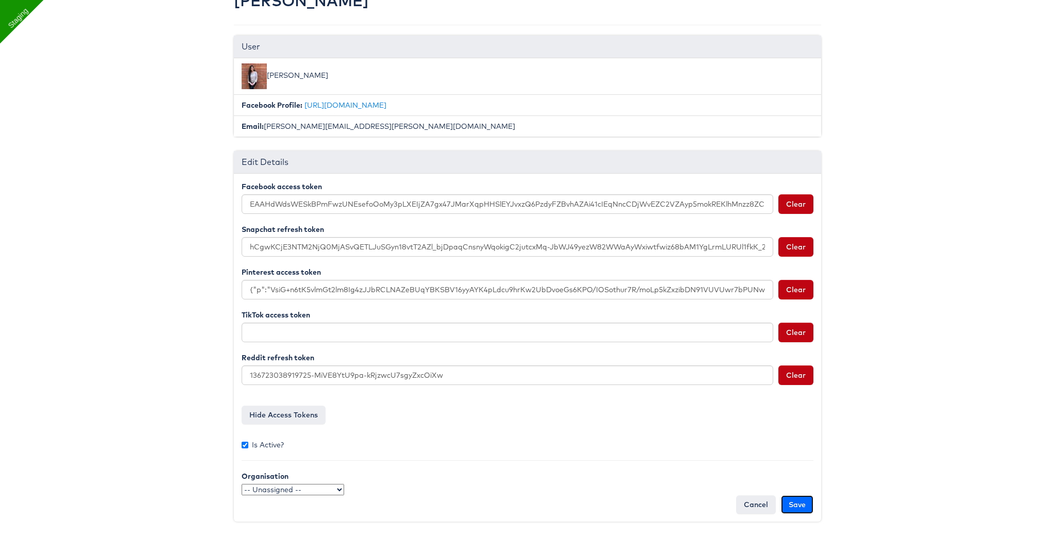
click at [802, 501] on input "Save" at bounding box center [797, 504] width 32 height 19
type input "Saving..."
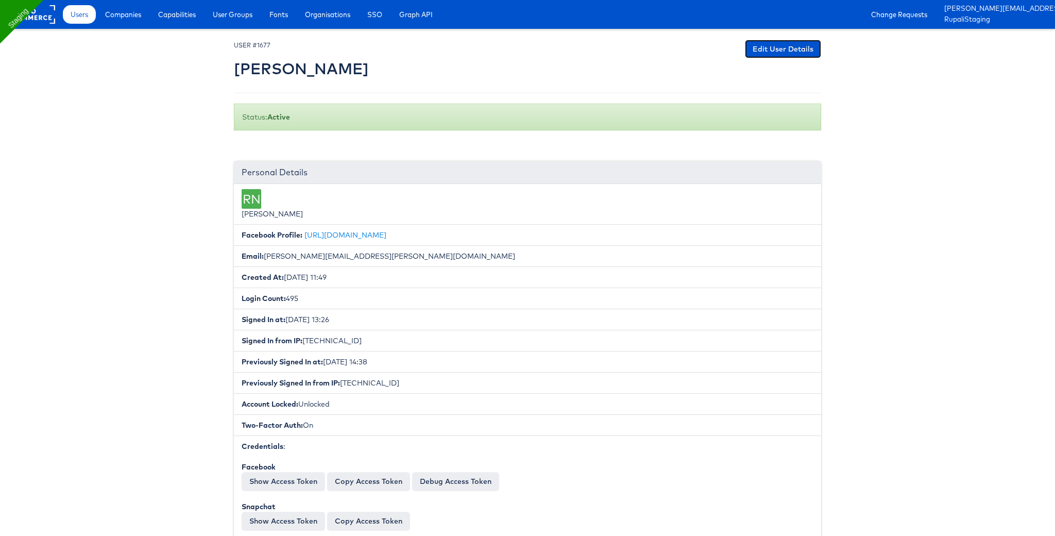
click at [777, 46] on link "Edit User Details" at bounding box center [783, 49] width 76 height 19
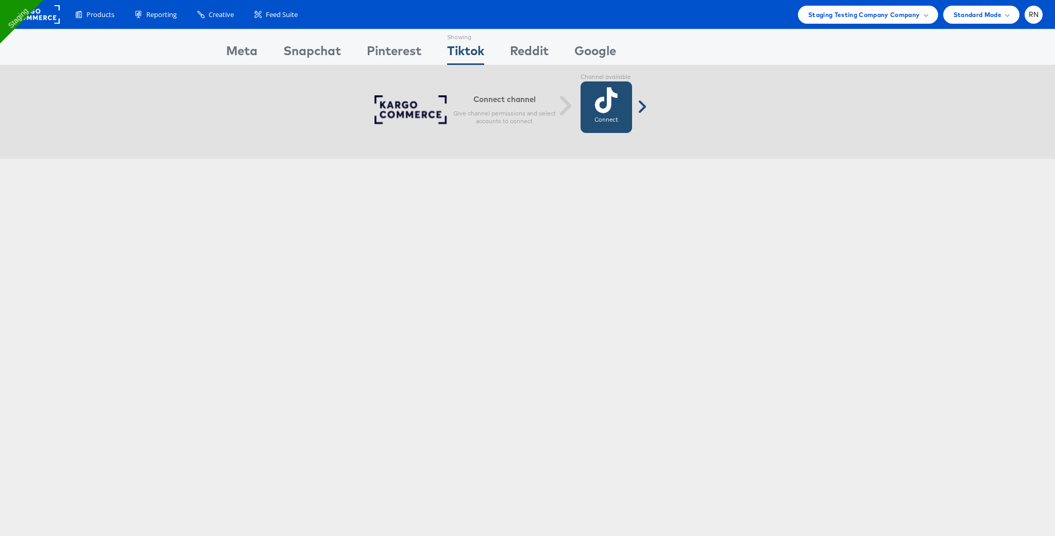
click at [611, 112] on icon at bounding box center [606, 100] width 23 height 26
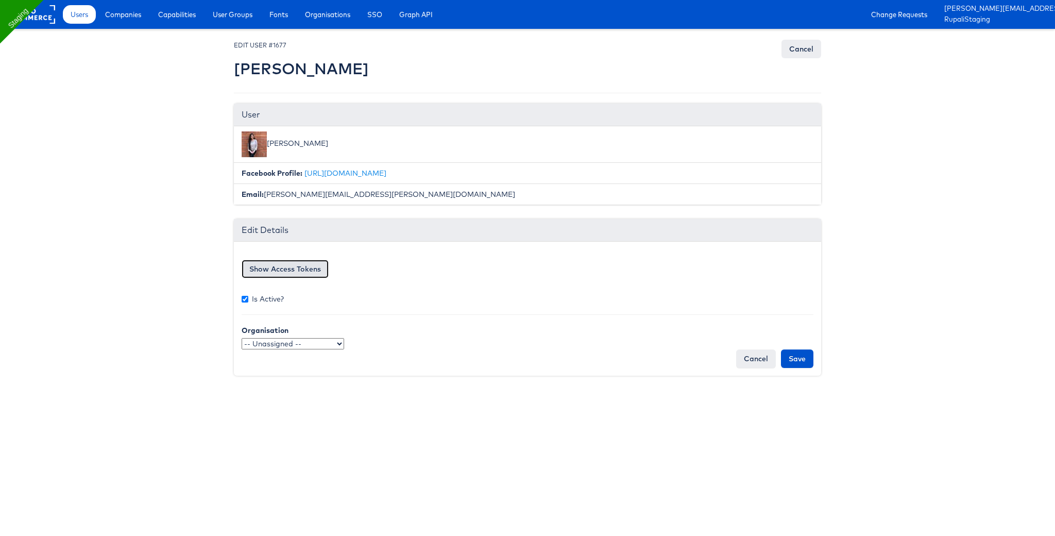
click at [310, 267] on button "Show Access Tokens" at bounding box center [285, 269] width 87 height 19
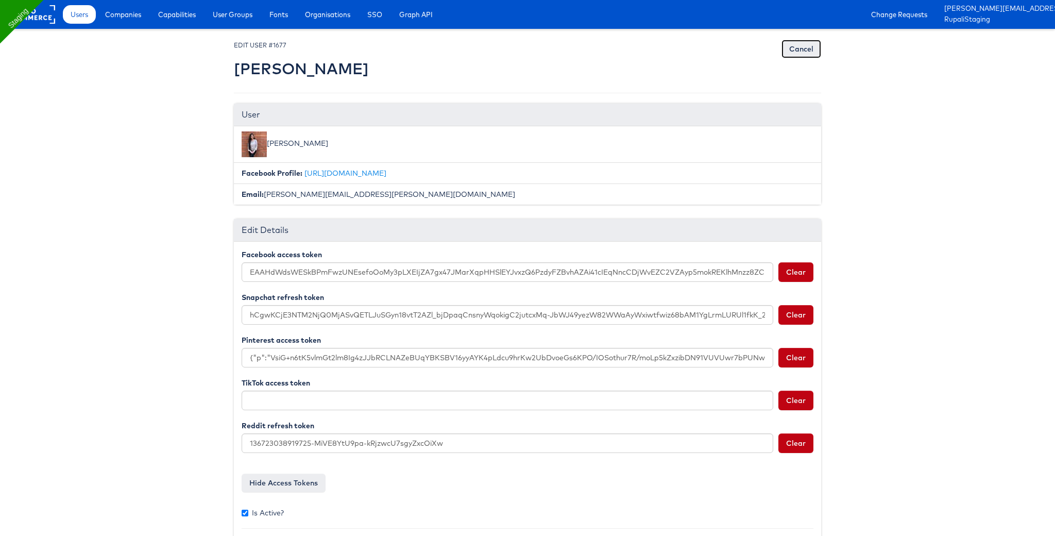
click at [796, 51] on link "Cancel" at bounding box center [802, 49] width 40 height 19
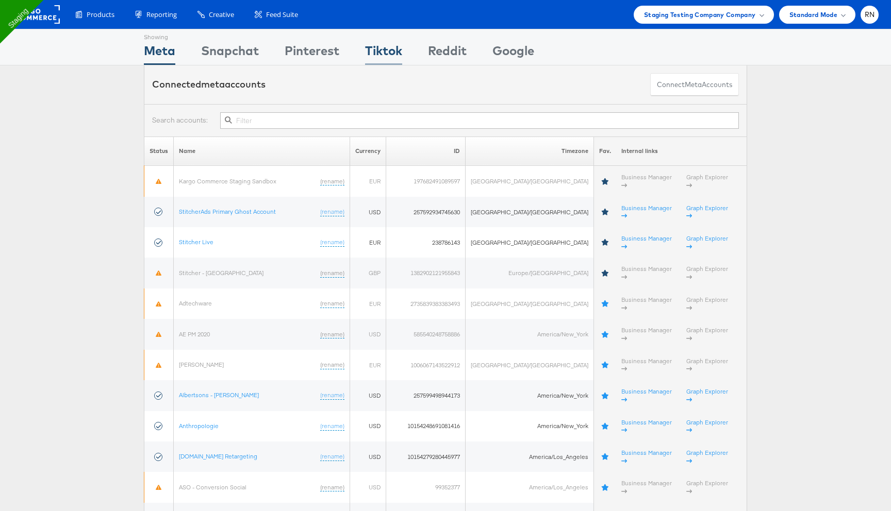
click at [392, 49] on div "Tiktok" at bounding box center [383, 53] width 37 height 23
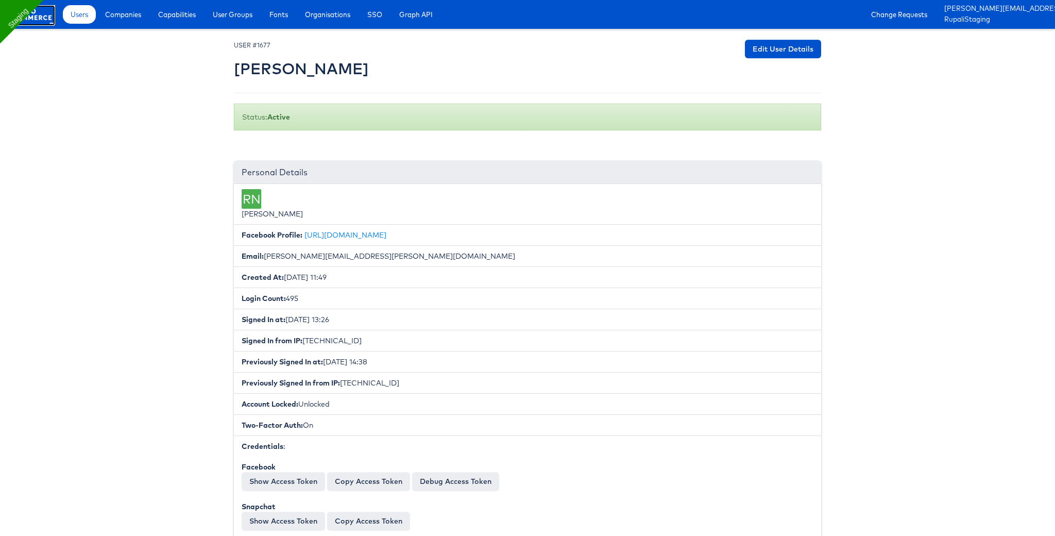
click at [52, 15] on rect at bounding box center [31, 14] width 47 height 19
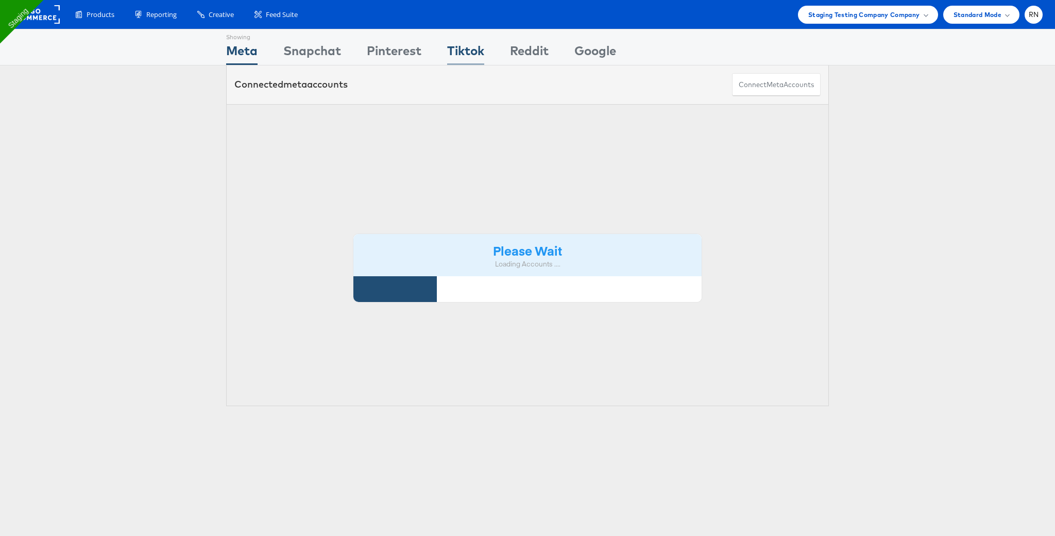
click at [471, 45] on div "Tiktok" at bounding box center [465, 53] width 37 height 23
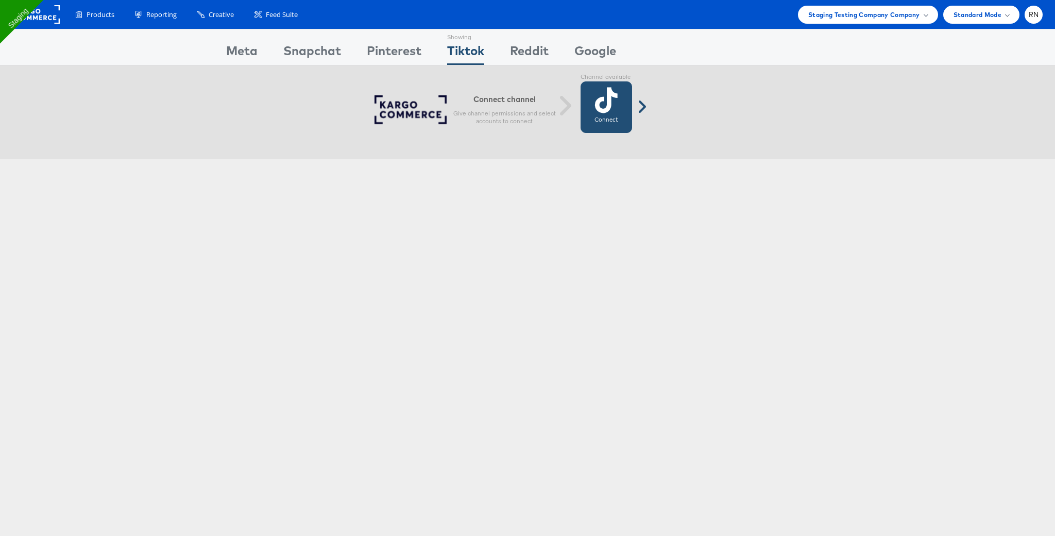
click at [594, 108] on link "Connect Connected" at bounding box center [607, 107] width 52 height 52
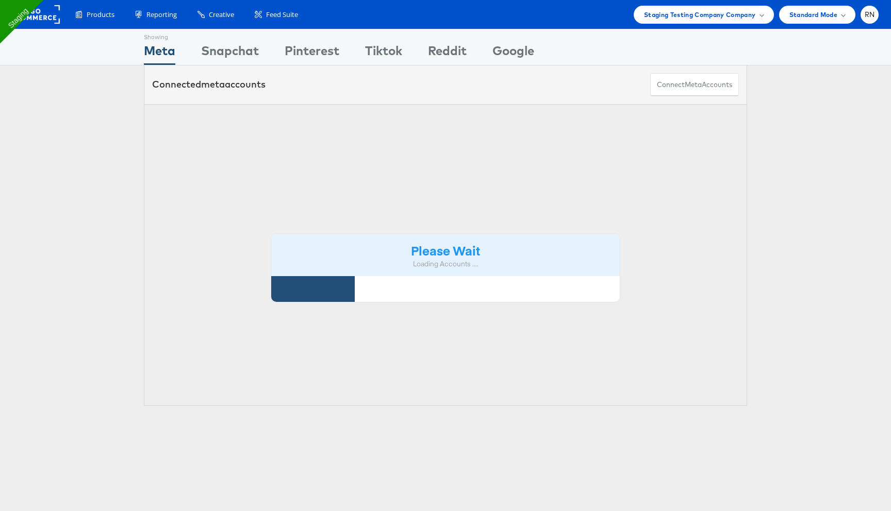
click at [405, 44] on div "Showing Meta Showing Snapchat Showing Pinterest Showing Tiktok Showing Reddit S…" at bounding box center [445, 47] width 603 height 36
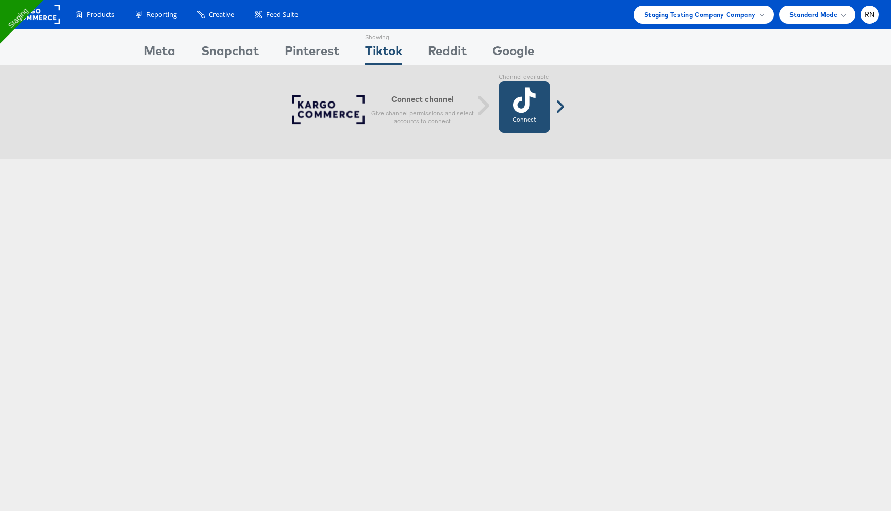
click at [515, 114] on link "Connect Connected" at bounding box center [524, 107] width 52 height 52
